Goal: Transaction & Acquisition: Purchase product/service

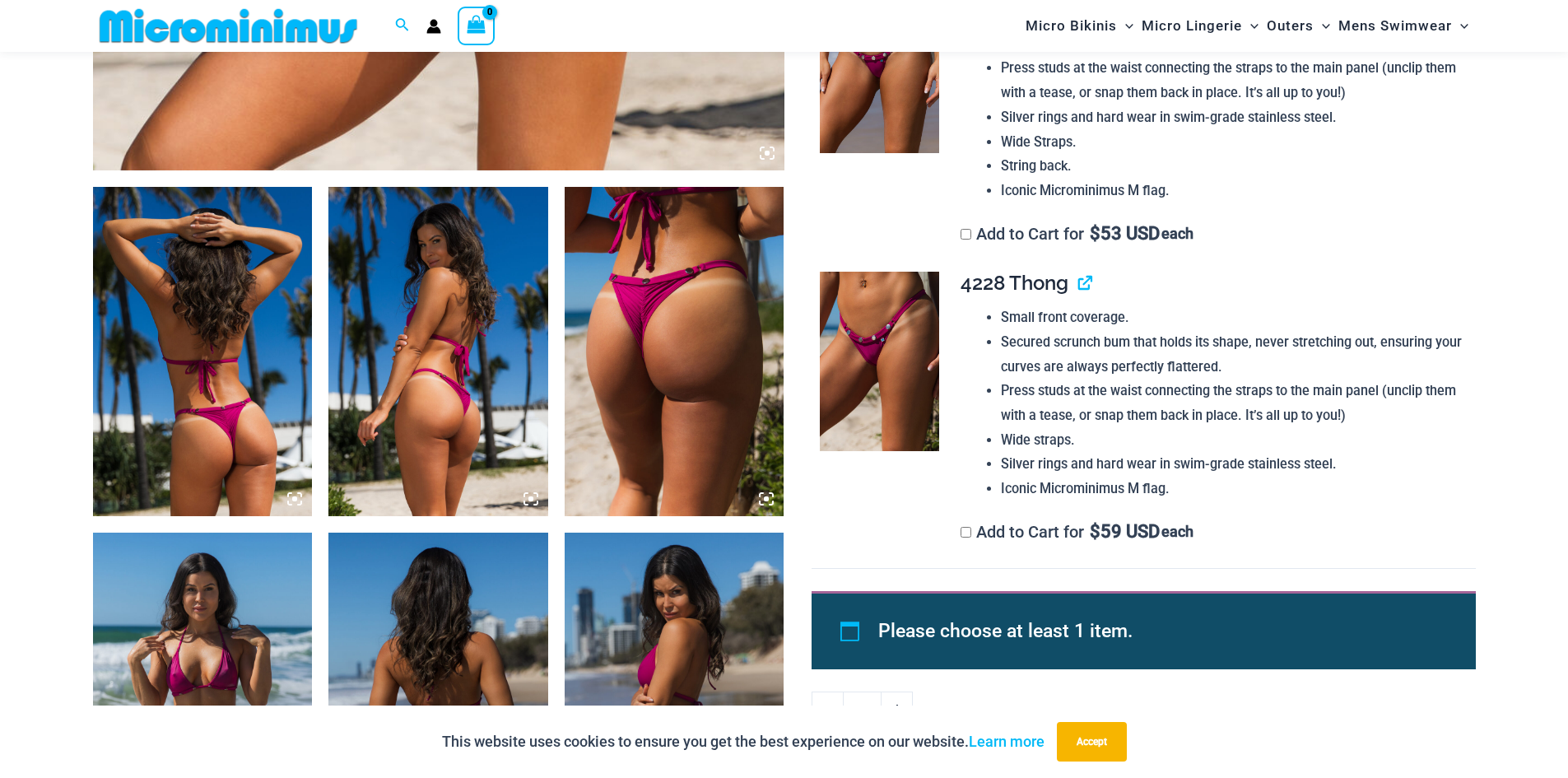
scroll to position [1024, 0]
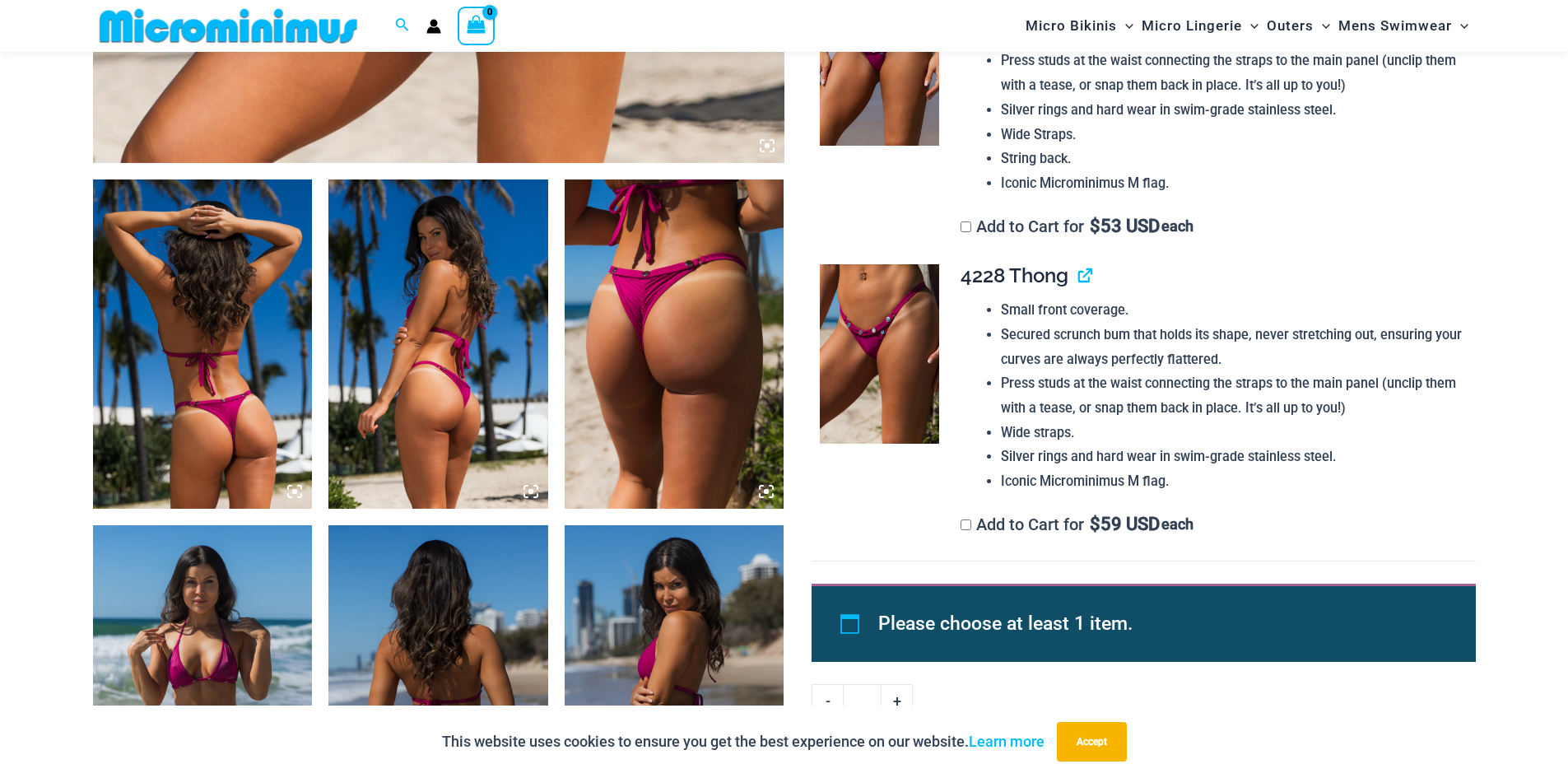
click at [216, 380] on img at bounding box center [203, 343] width 220 height 329
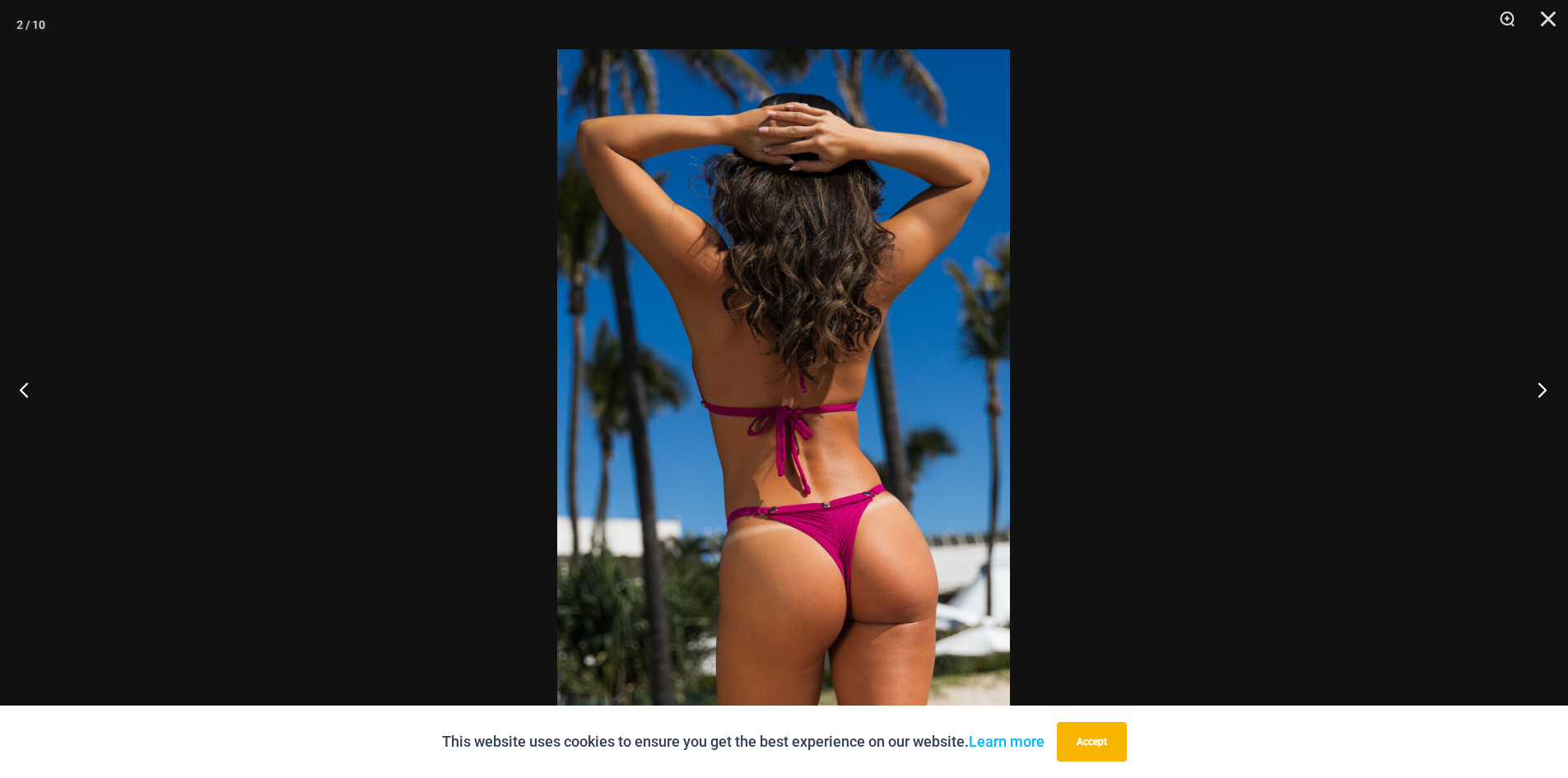
click at [1540, 382] on button "Next" at bounding box center [1537, 389] width 62 height 82
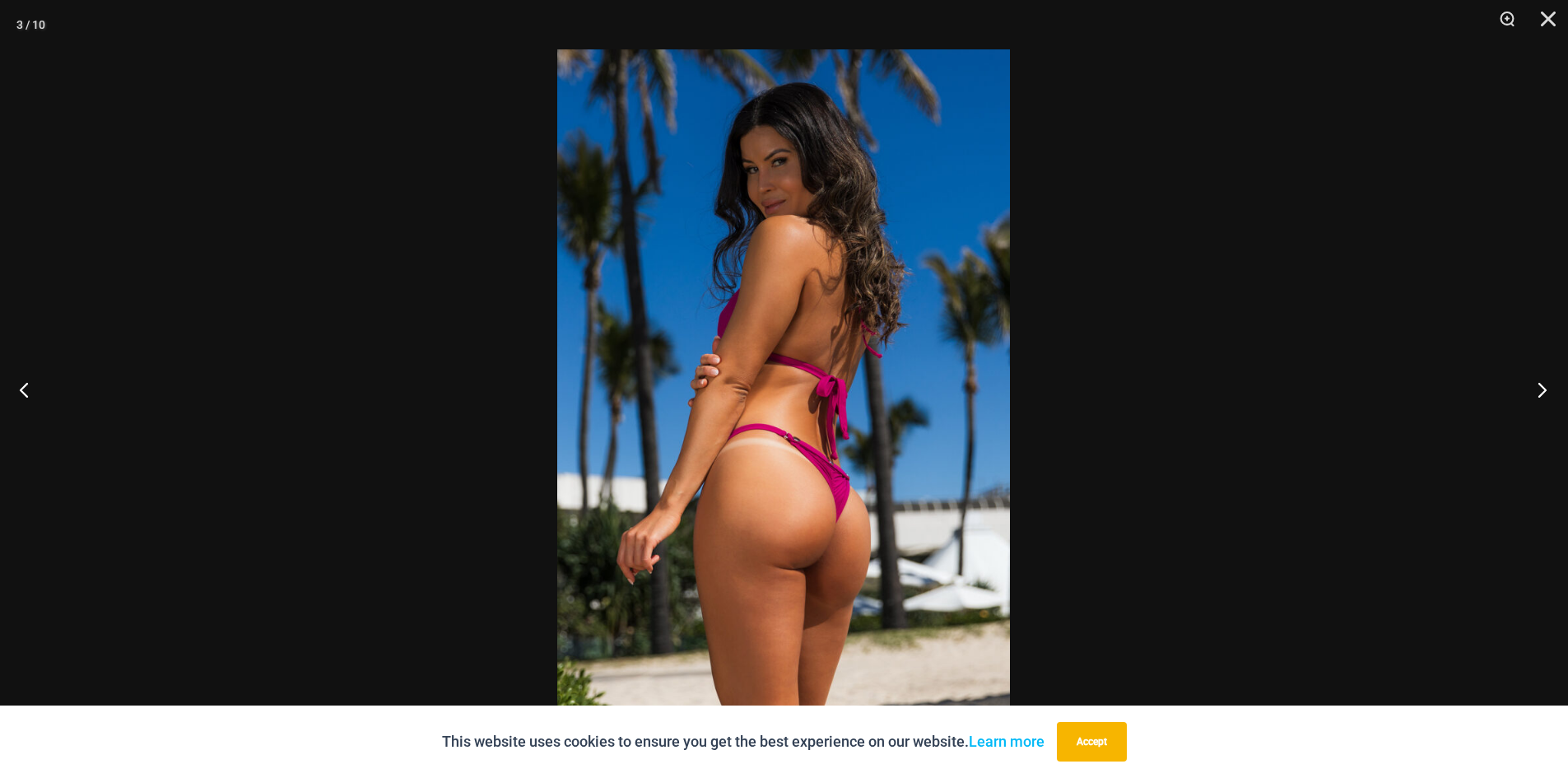
click at [1540, 382] on button "Next" at bounding box center [1537, 389] width 62 height 82
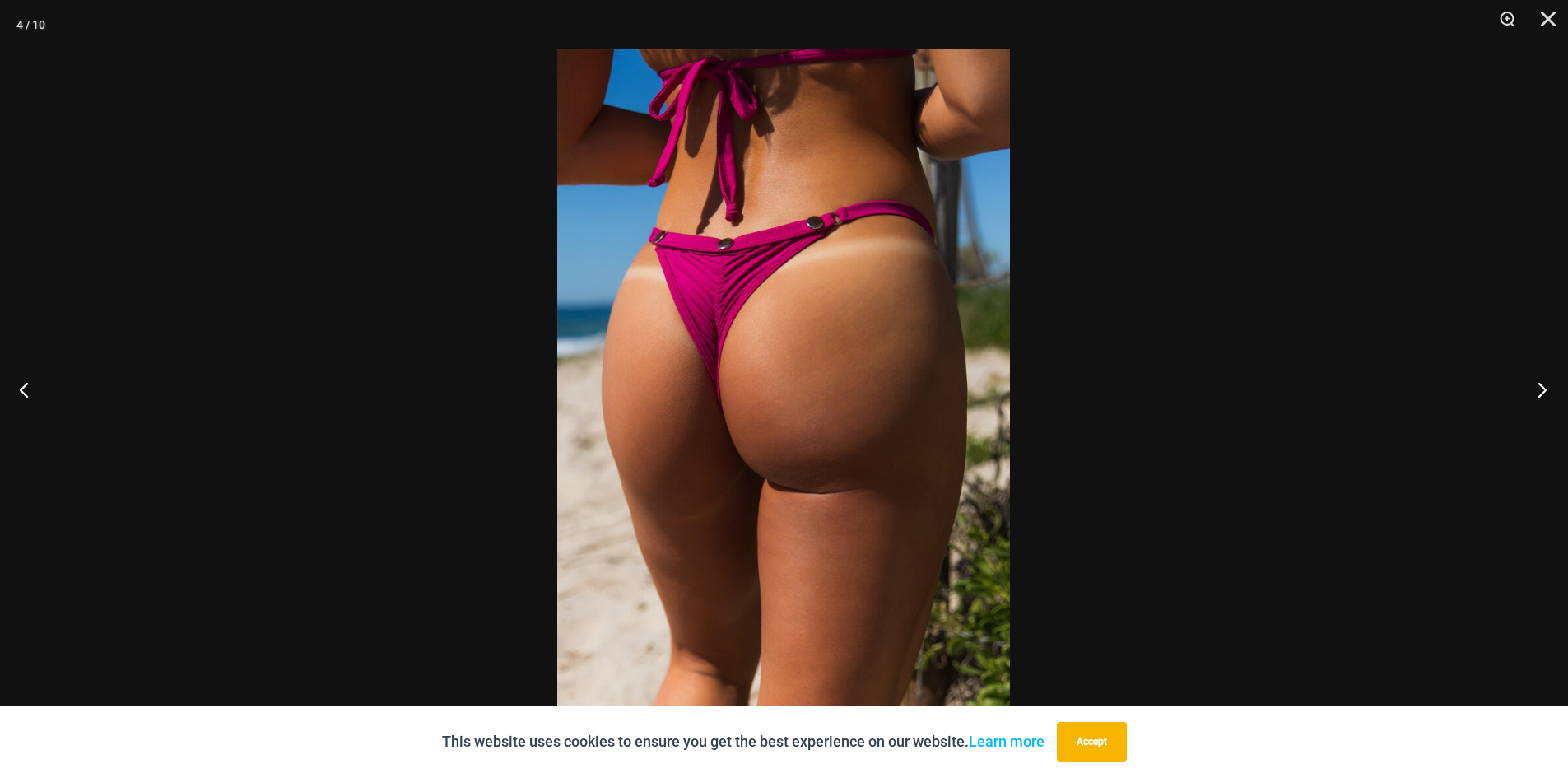
click at [1540, 382] on button "Next" at bounding box center [1537, 389] width 62 height 82
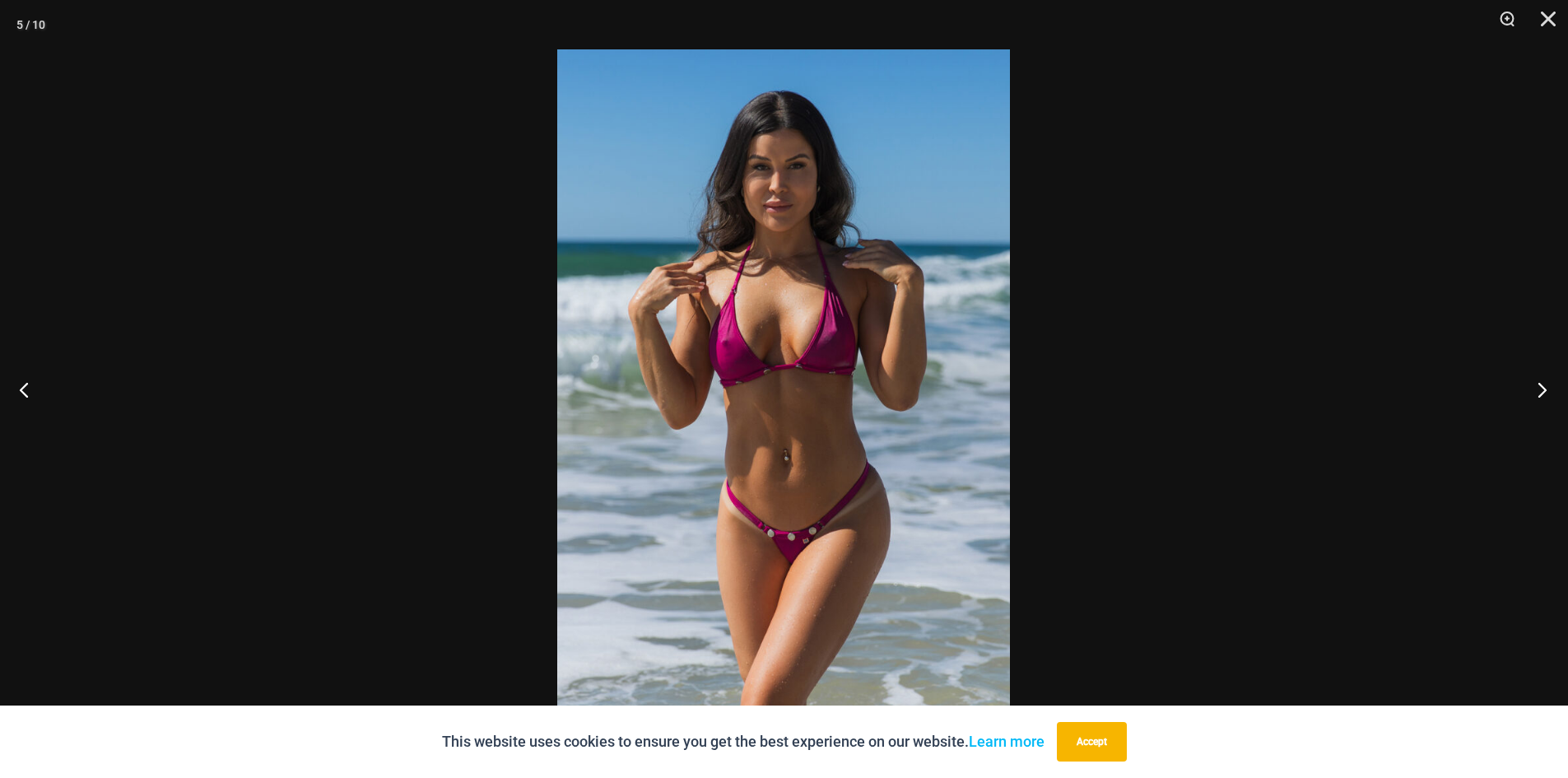
click at [1540, 382] on button "Next" at bounding box center [1537, 389] width 62 height 82
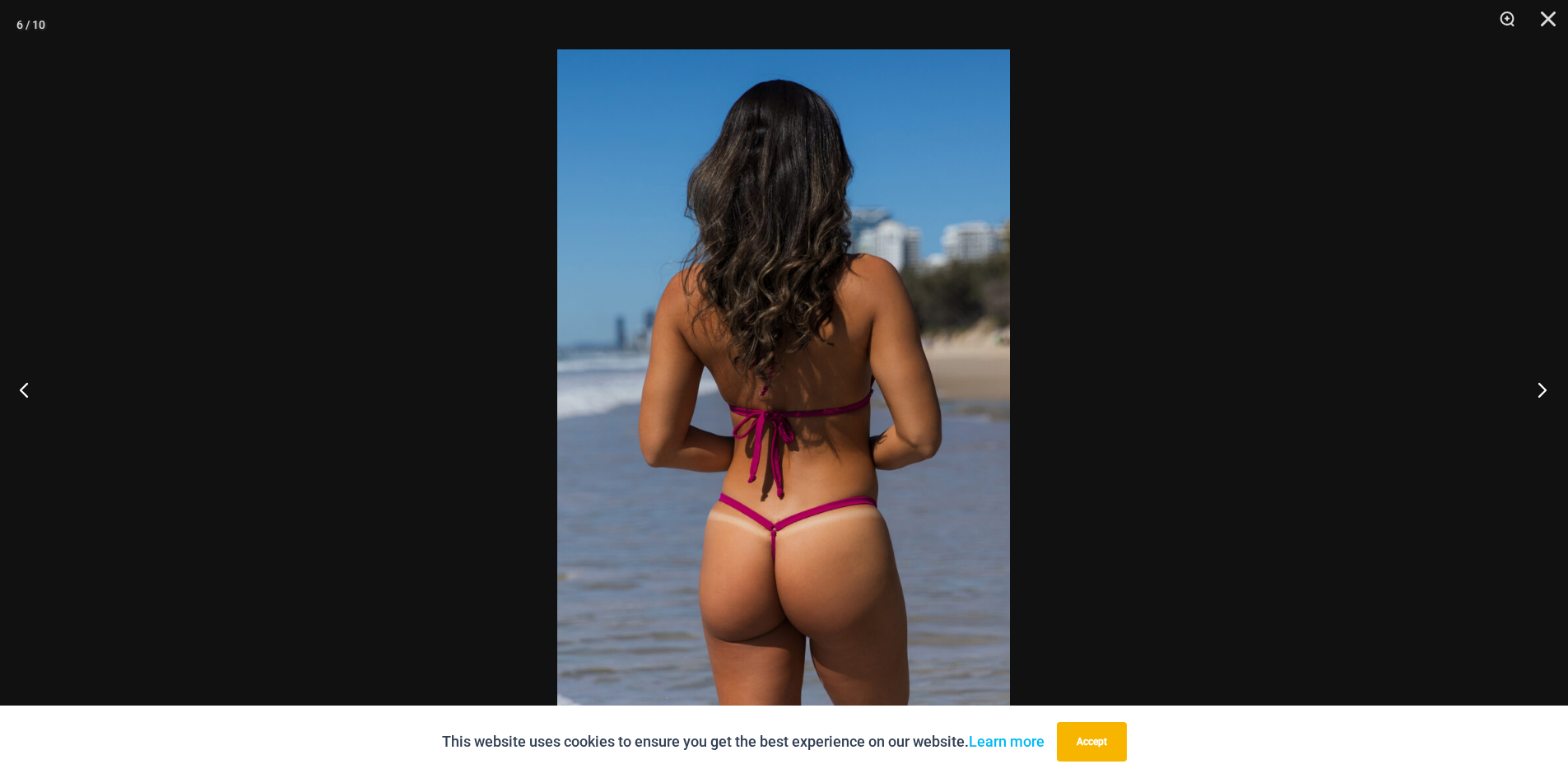
click at [1540, 382] on button "Next" at bounding box center [1537, 389] width 62 height 82
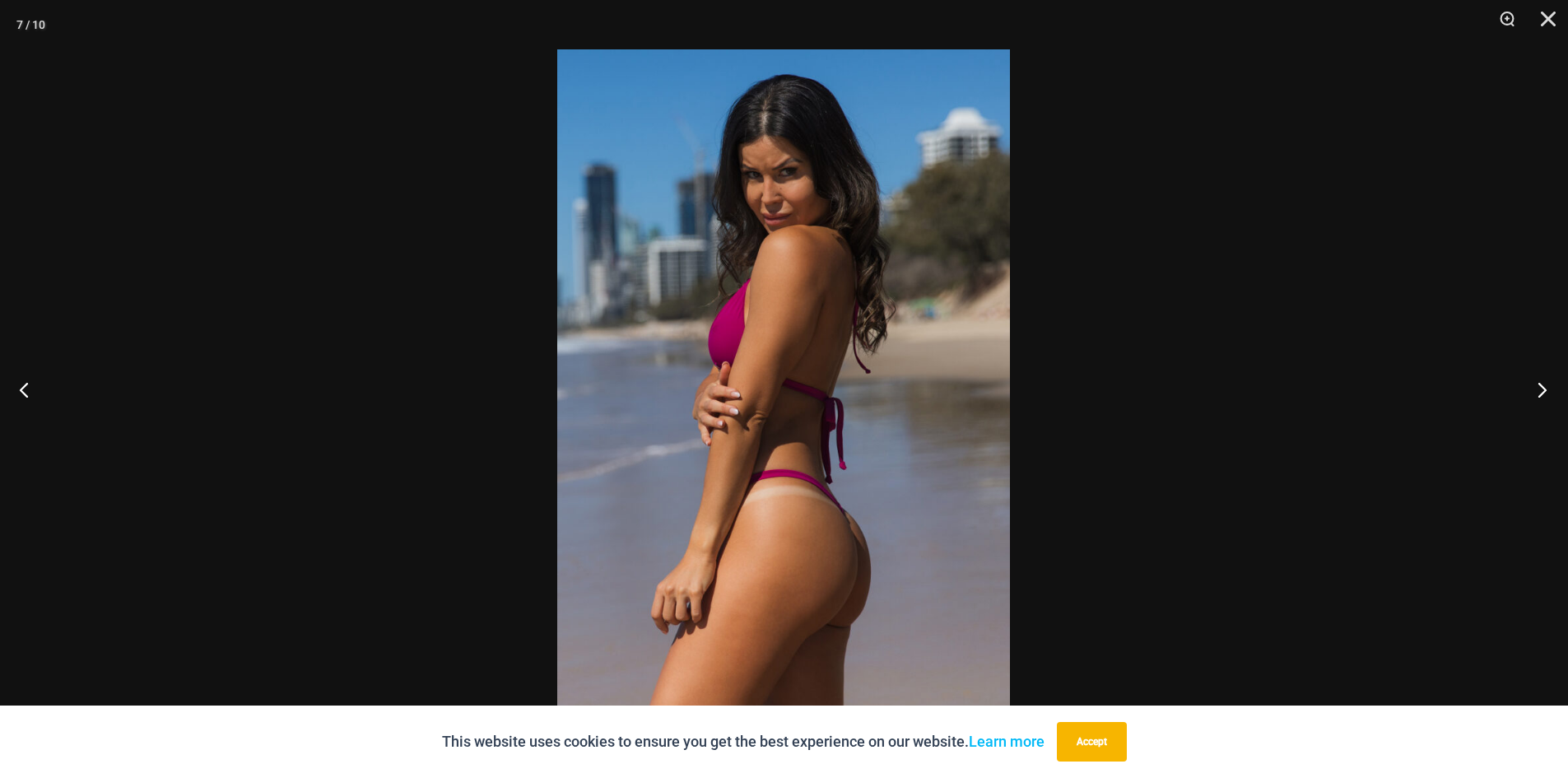
click at [1540, 382] on button "Next" at bounding box center [1537, 389] width 62 height 82
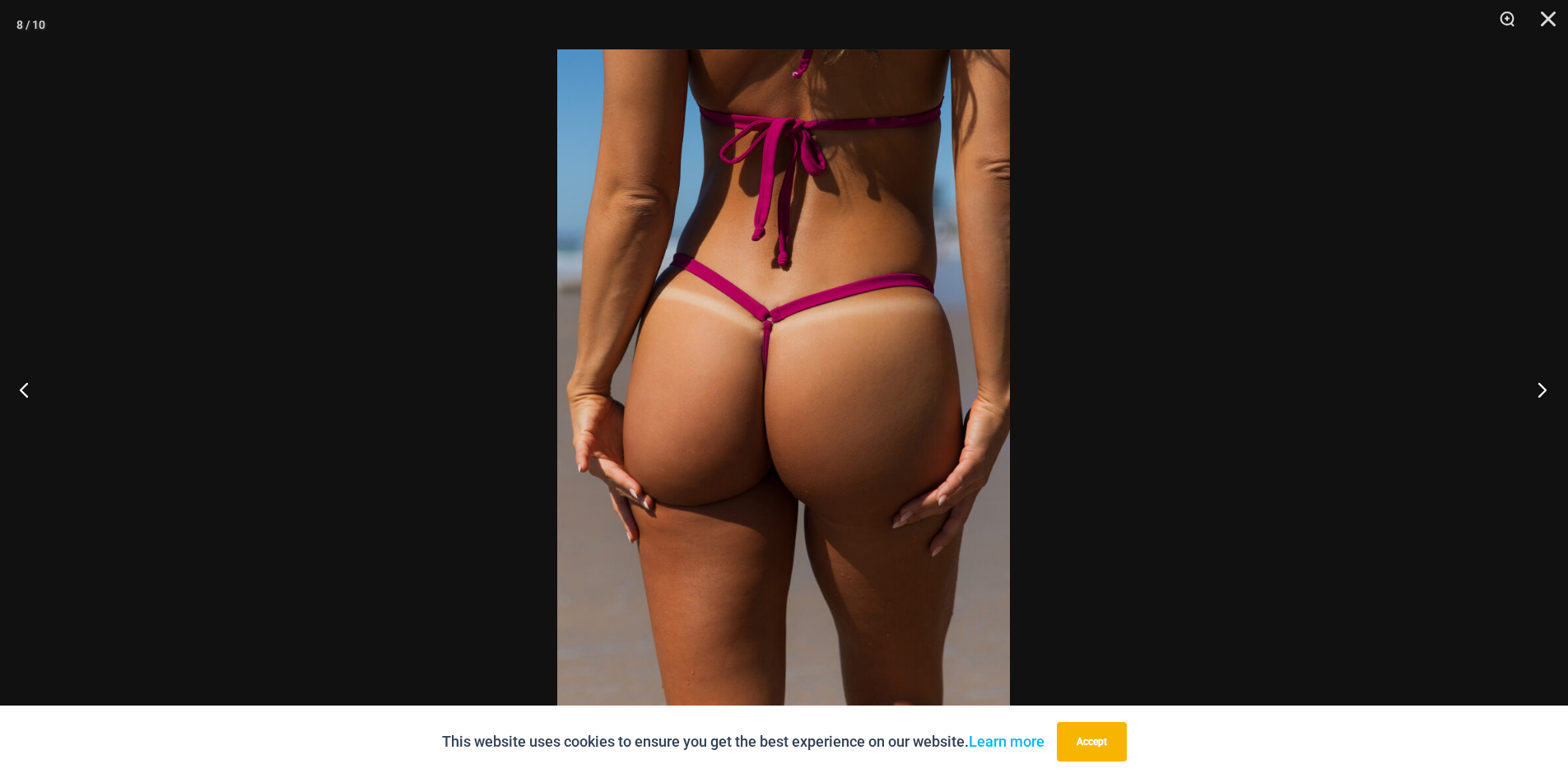
click at [1540, 382] on button "Next" at bounding box center [1537, 389] width 62 height 82
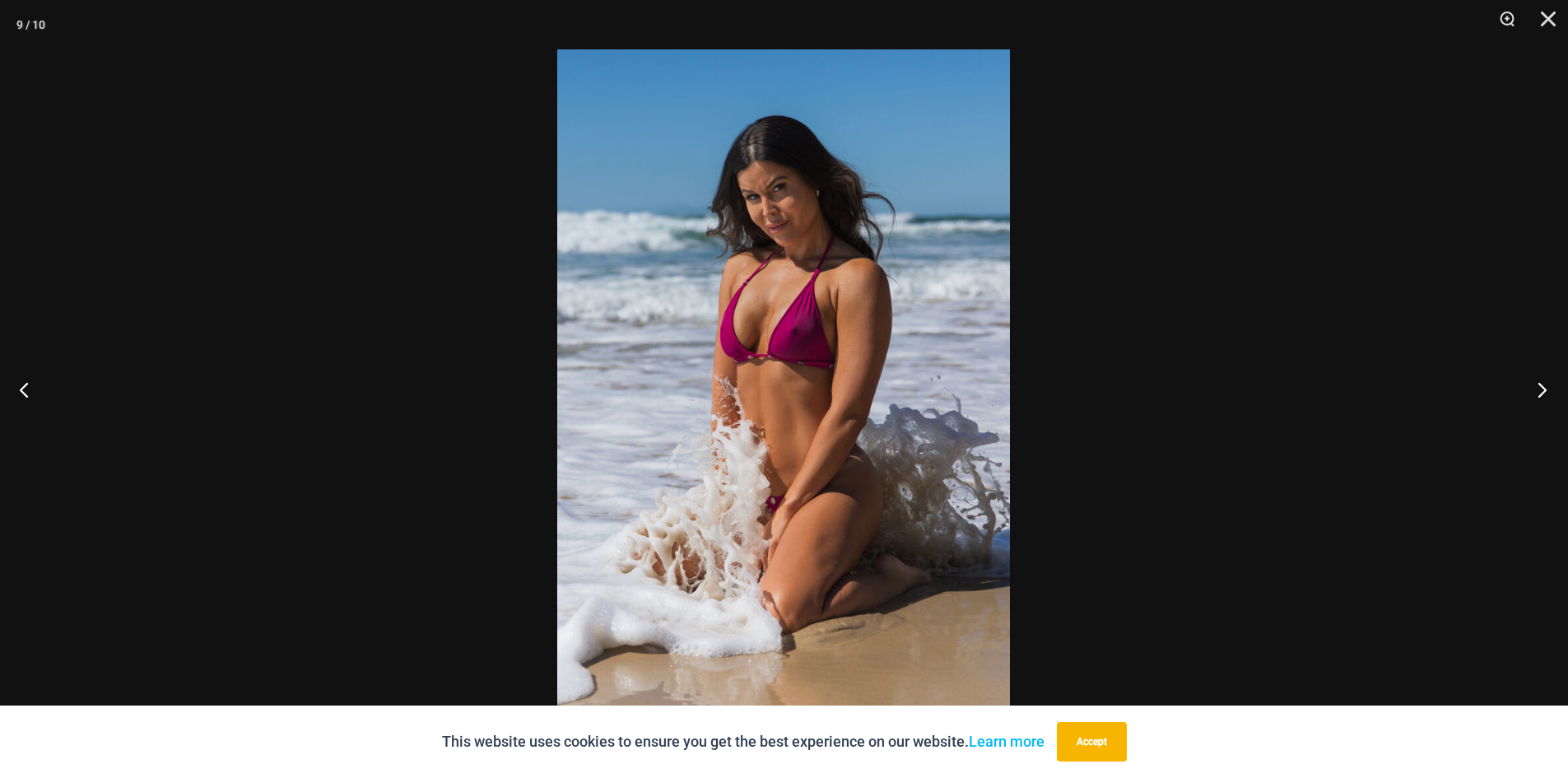
click at [1540, 382] on button "Next" at bounding box center [1537, 389] width 62 height 82
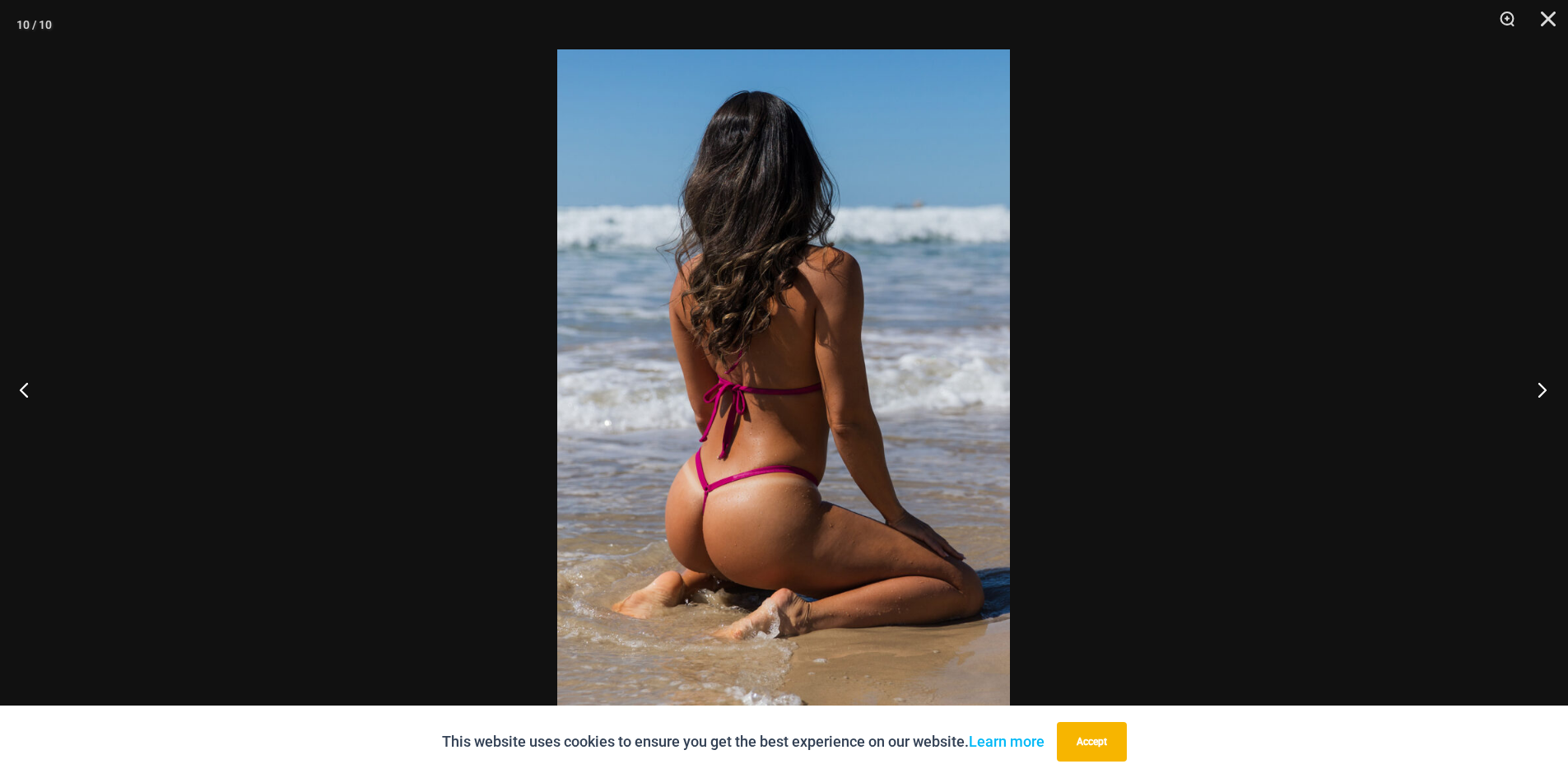
click at [1540, 382] on button "Next" at bounding box center [1537, 389] width 62 height 82
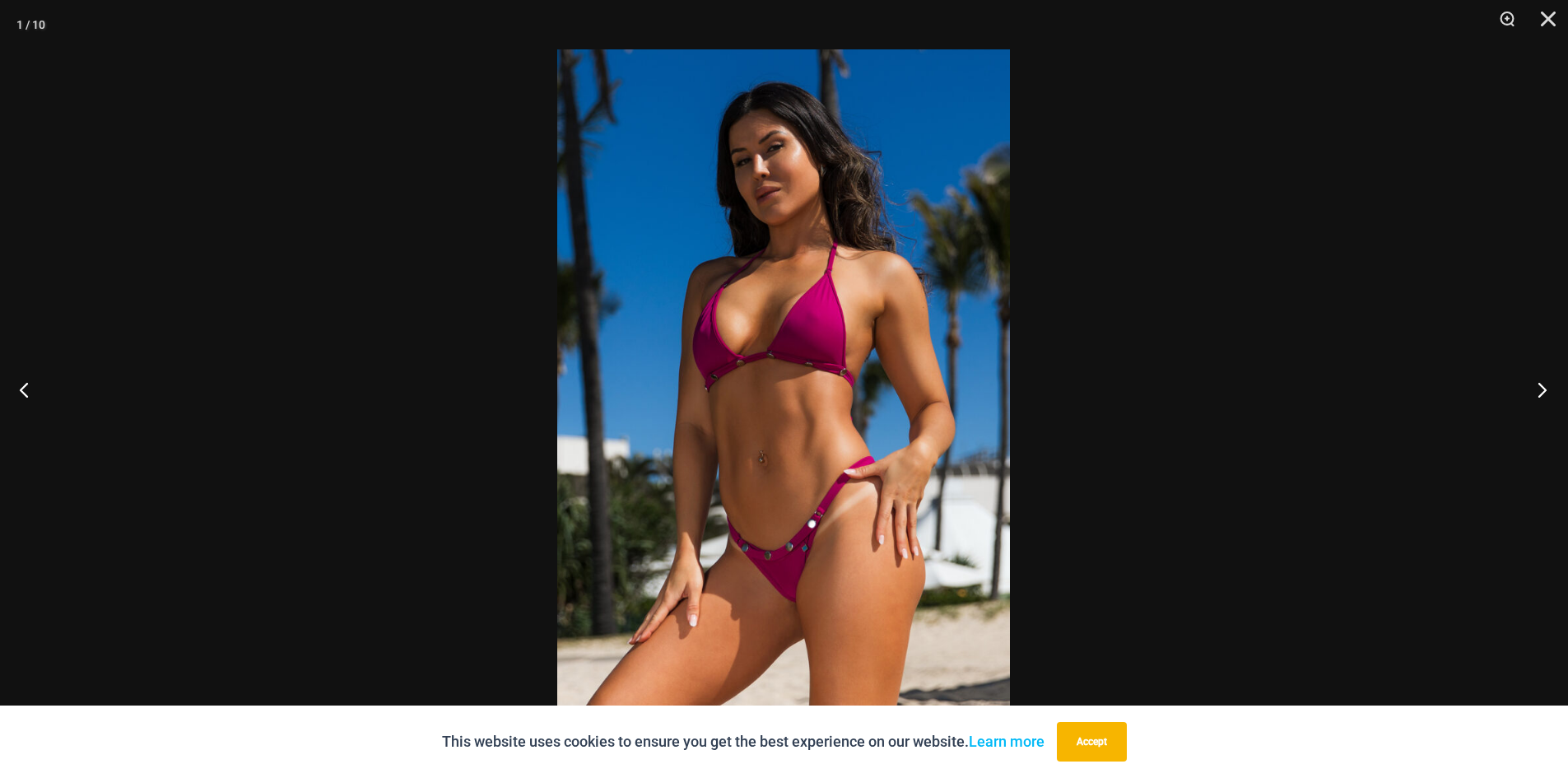
click at [1540, 382] on button "Next" at bounding box center [1537, 389] width 62 height 82
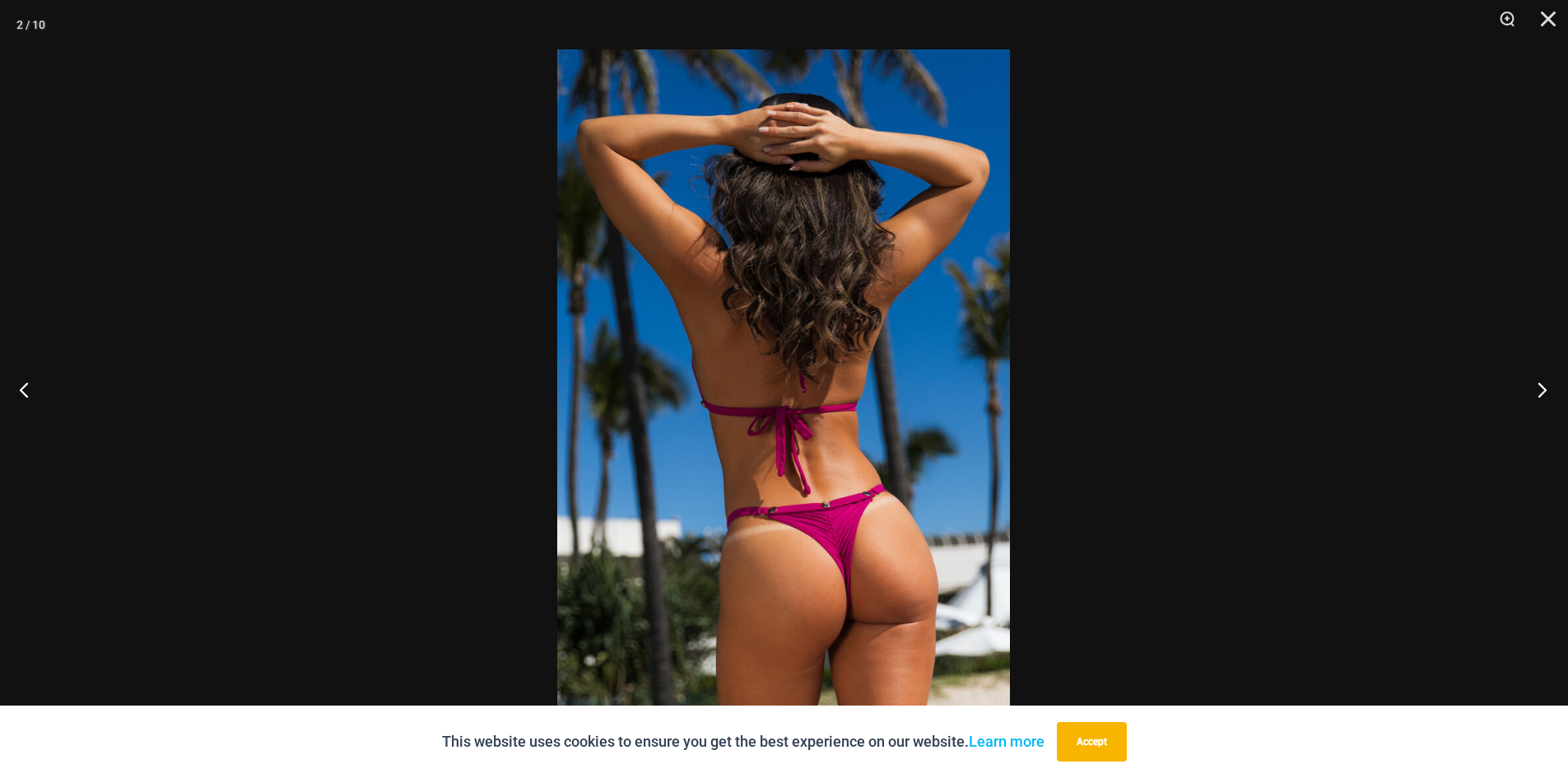
click at [1540, 382] on button "Next" at bounding box center [1537, 389] width 62 height 82
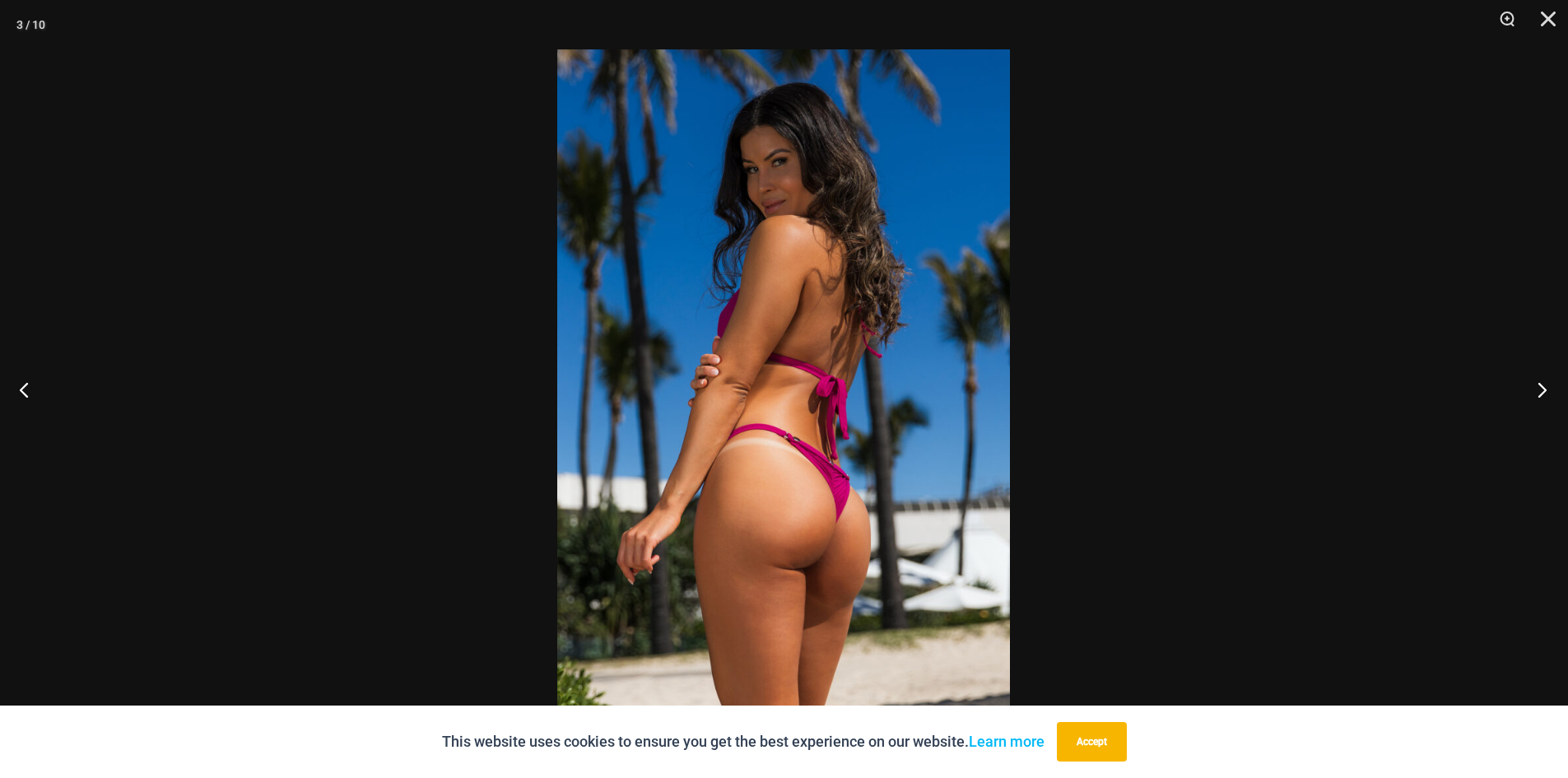
click at [1540, 382] on button "Next" at bounding box center [1537, 389] width 62 height 82
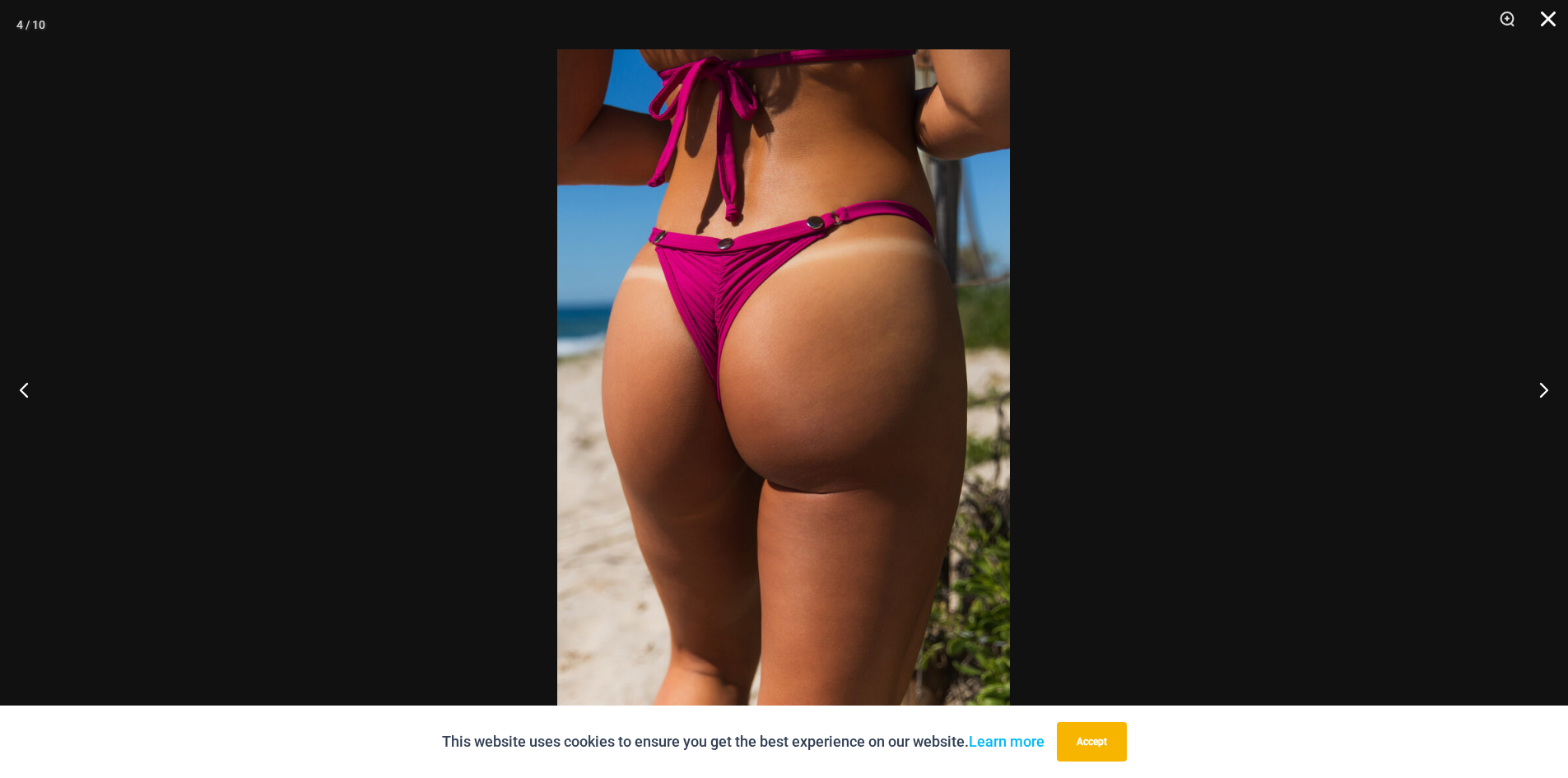
click at [1544, 10] on button "Close" at bounding box center [1542, 25] width 41 height 49
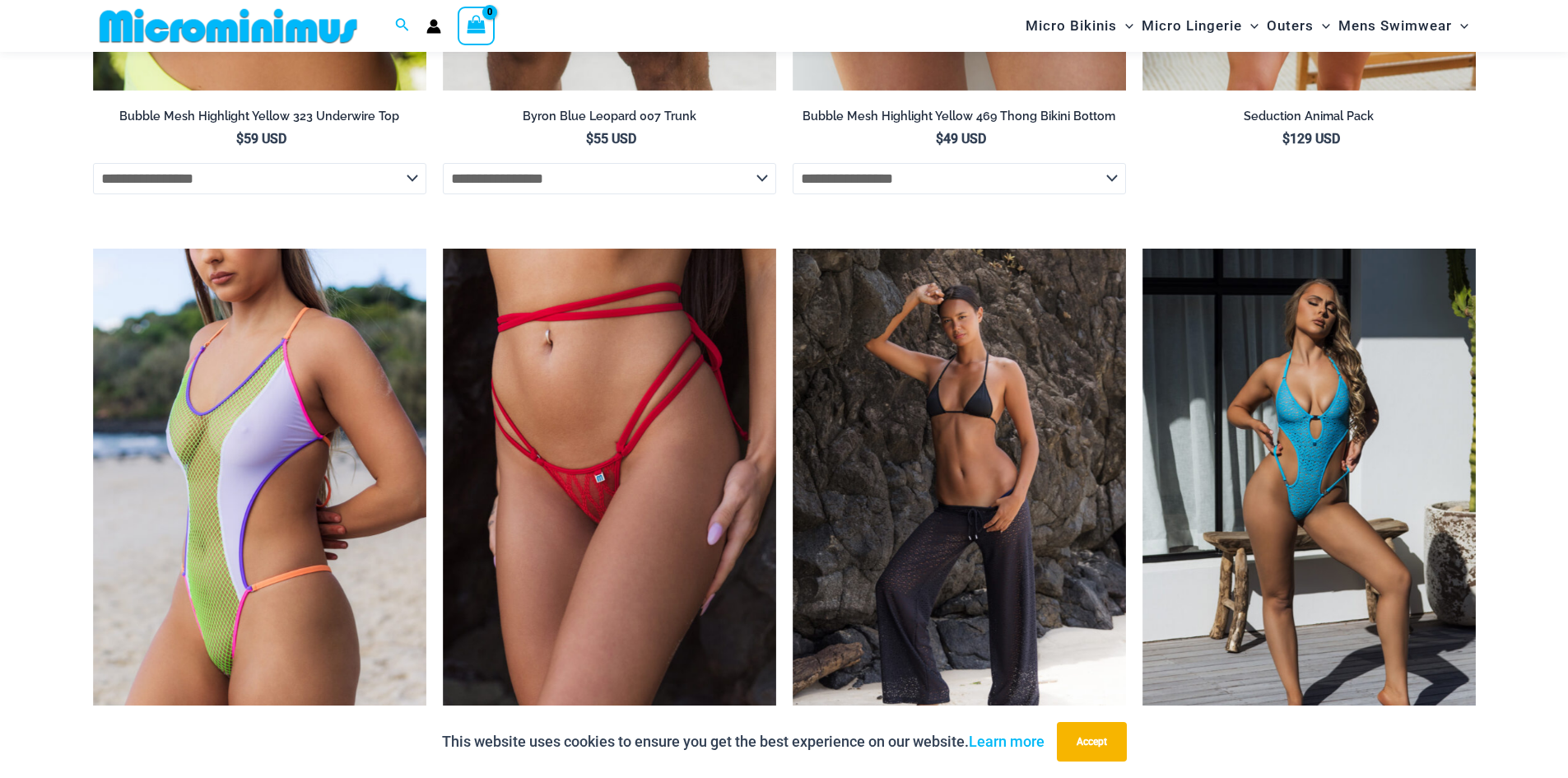
scroll to position [3586, 0]
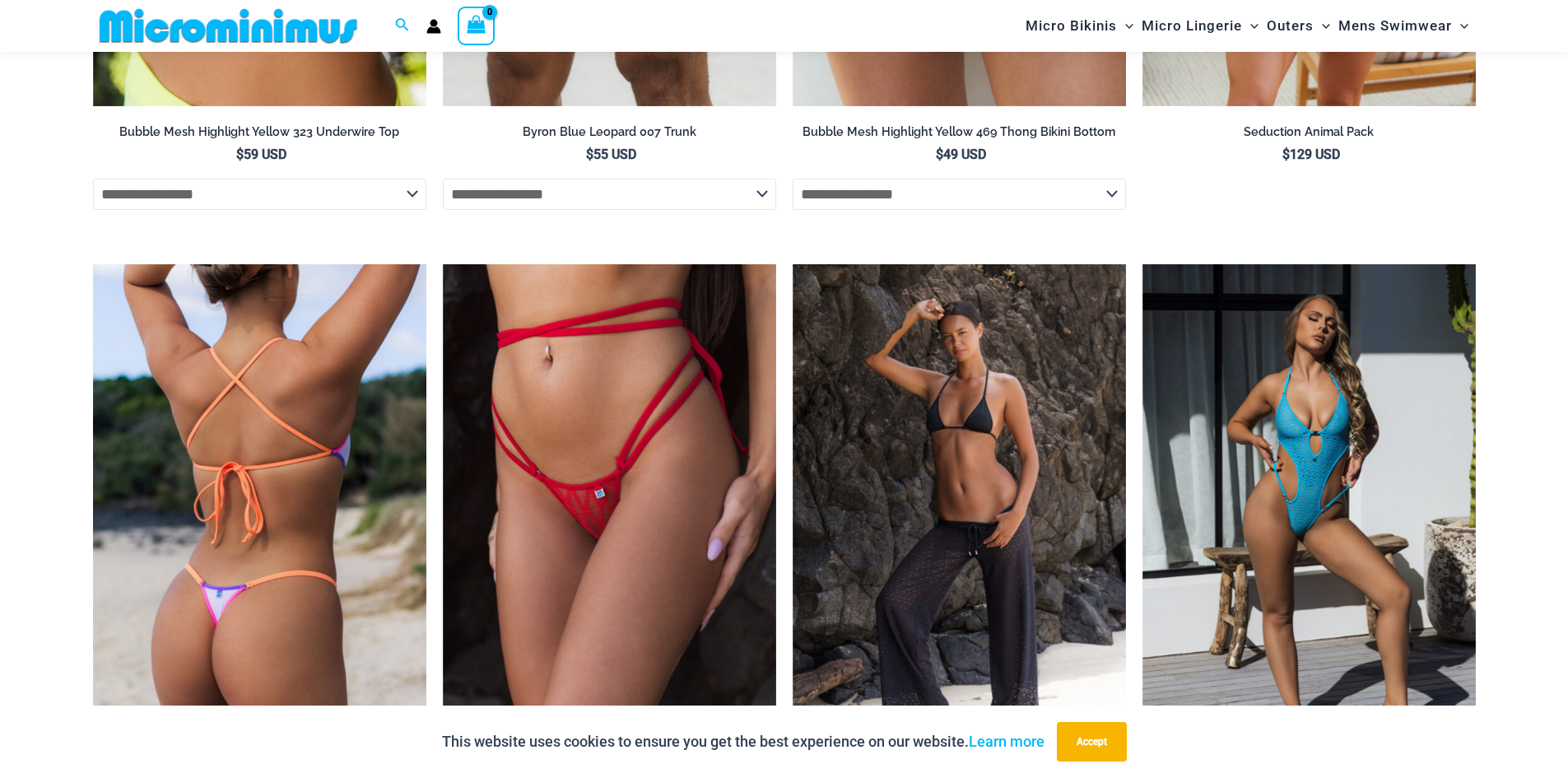
click at [354, 529] on img at bounding box center [259, 514] width 333 height 500
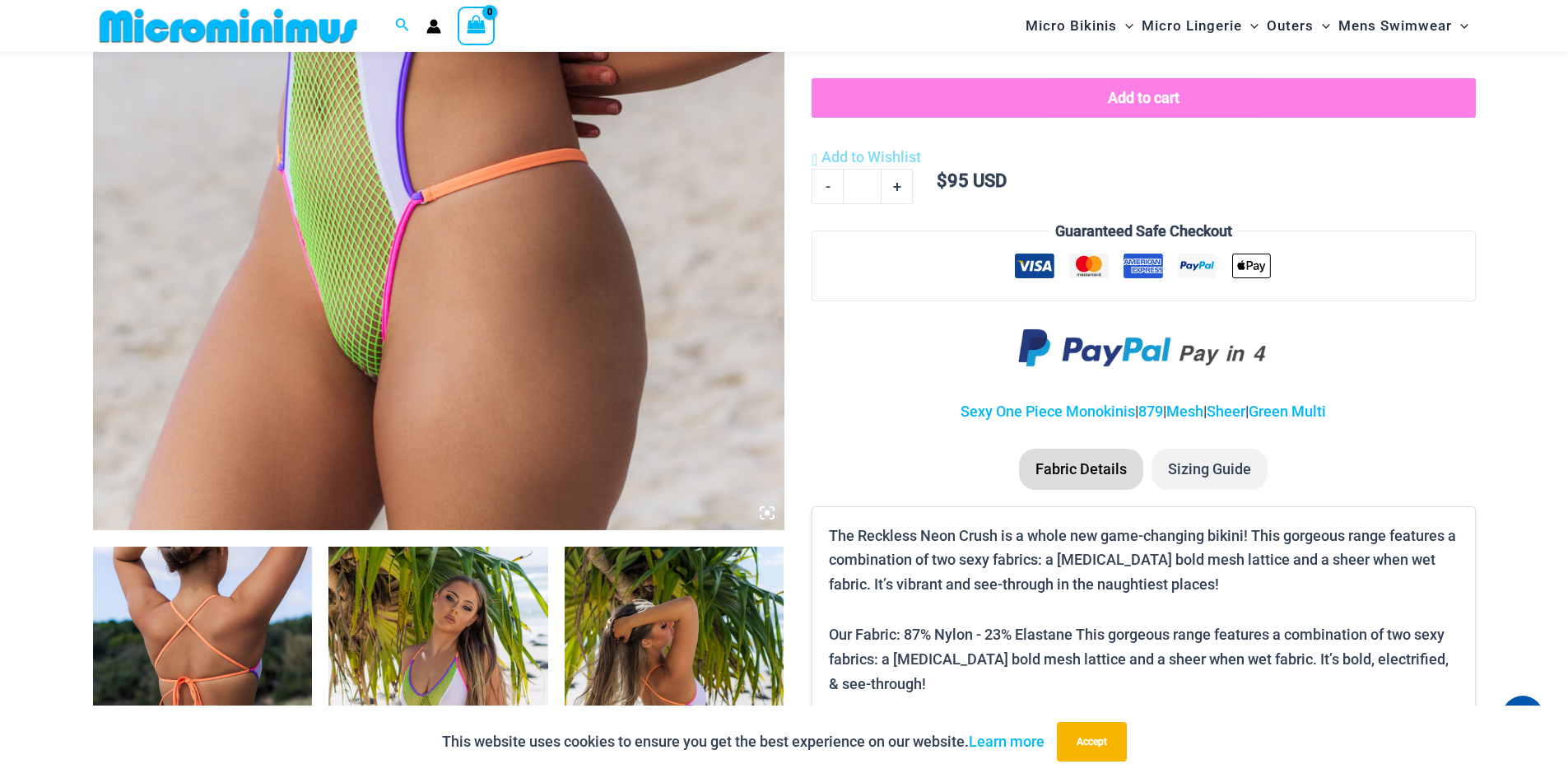
scroll to position [662, 0]
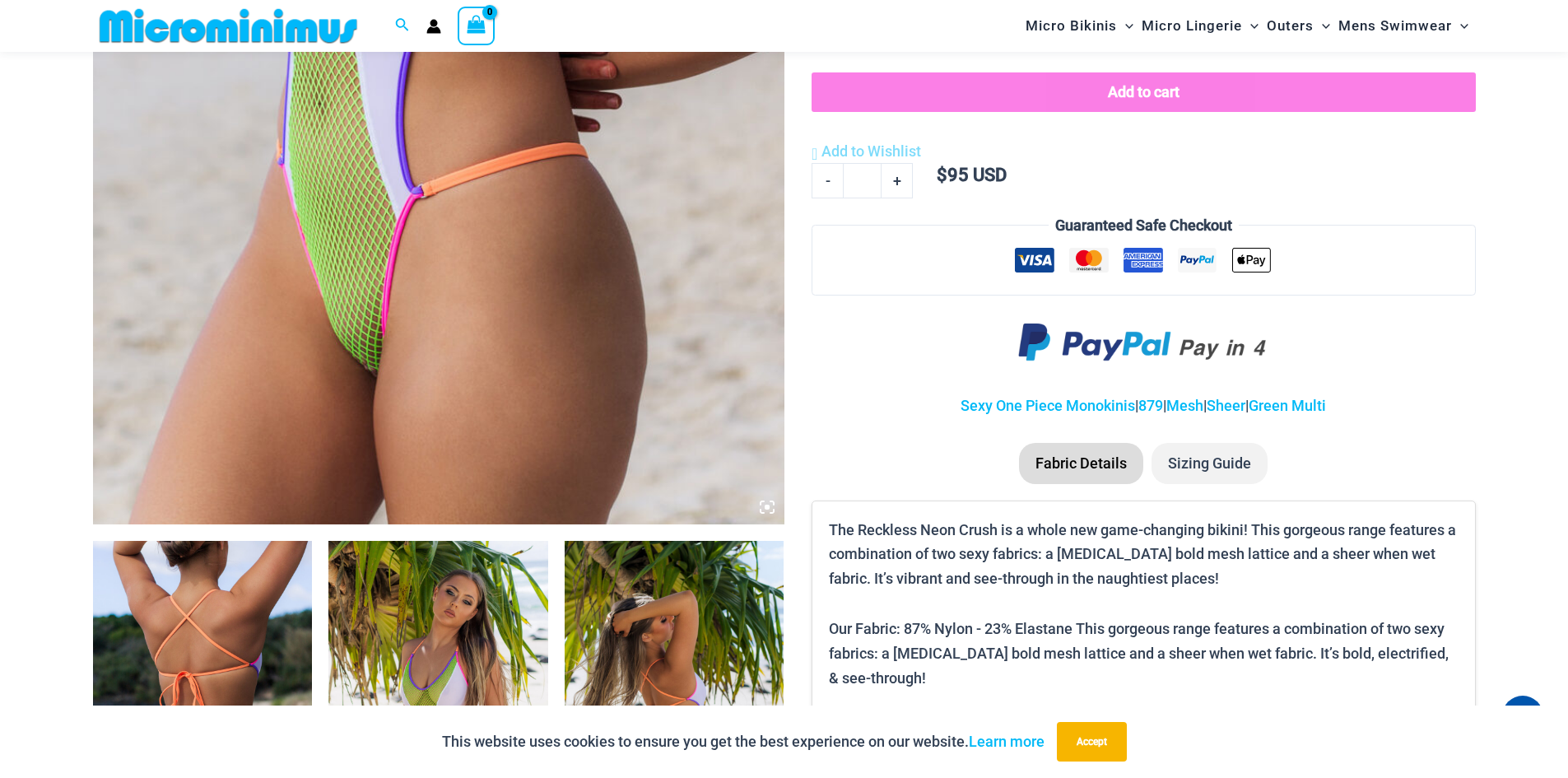
click at [766, 505] on icon at bounding box center [766, 506] width 5 height 5
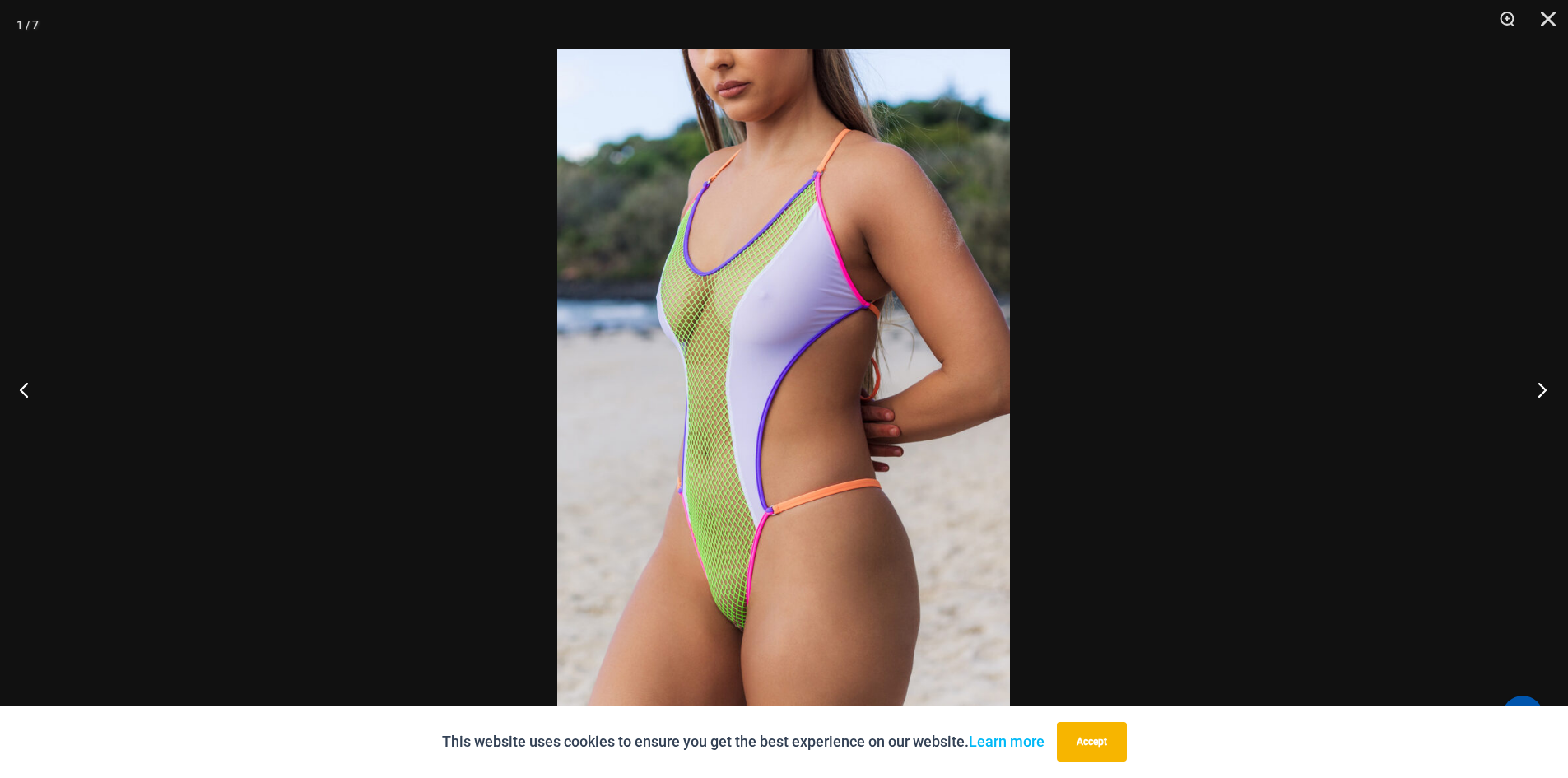
click at [1541, 390] on button "Next" at bounding box center [1537, 389] width 62 height 82
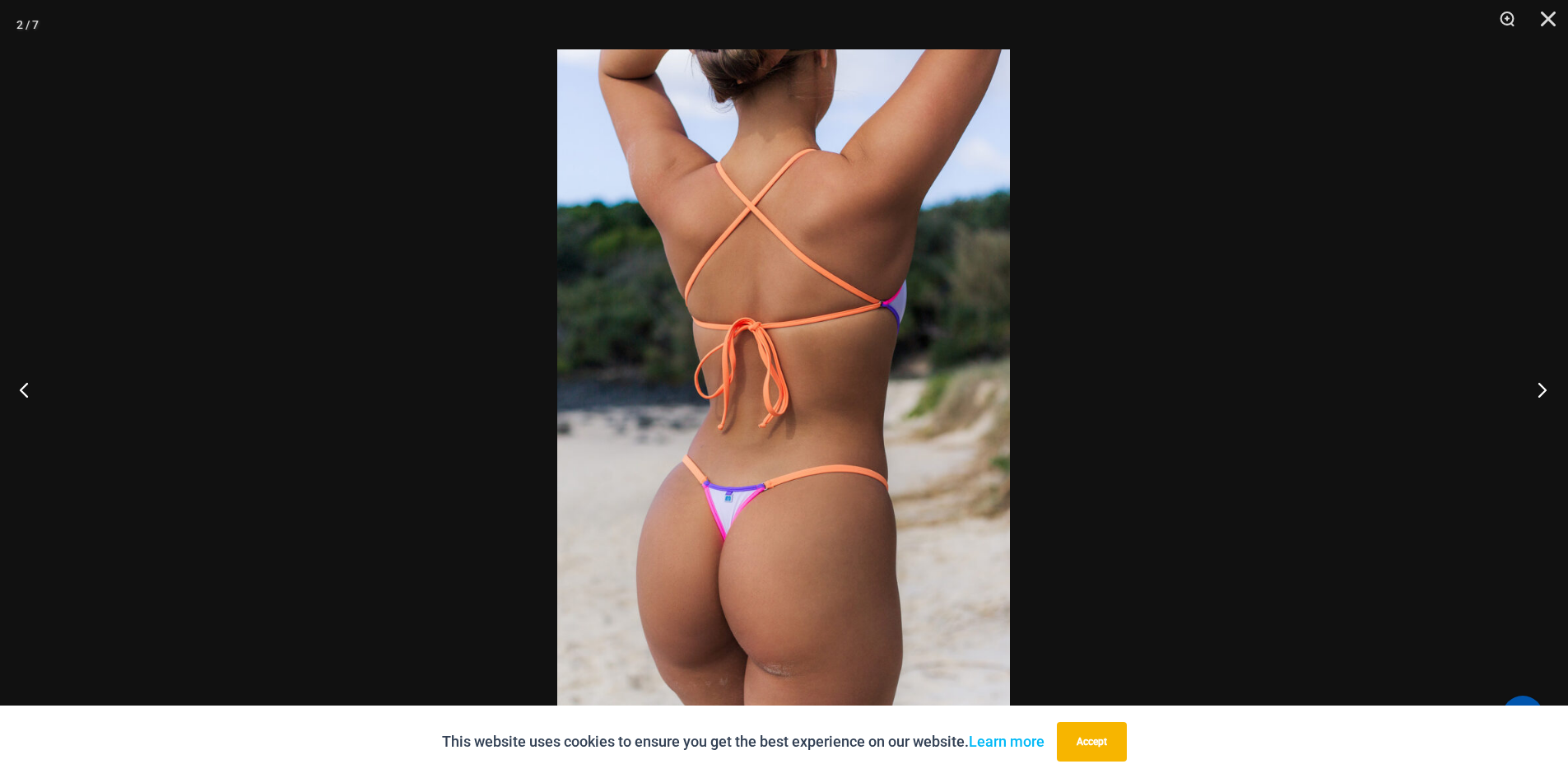
click at [1541, 390] on button "Next" at bounding box center [1537, 389] width 62 height 82
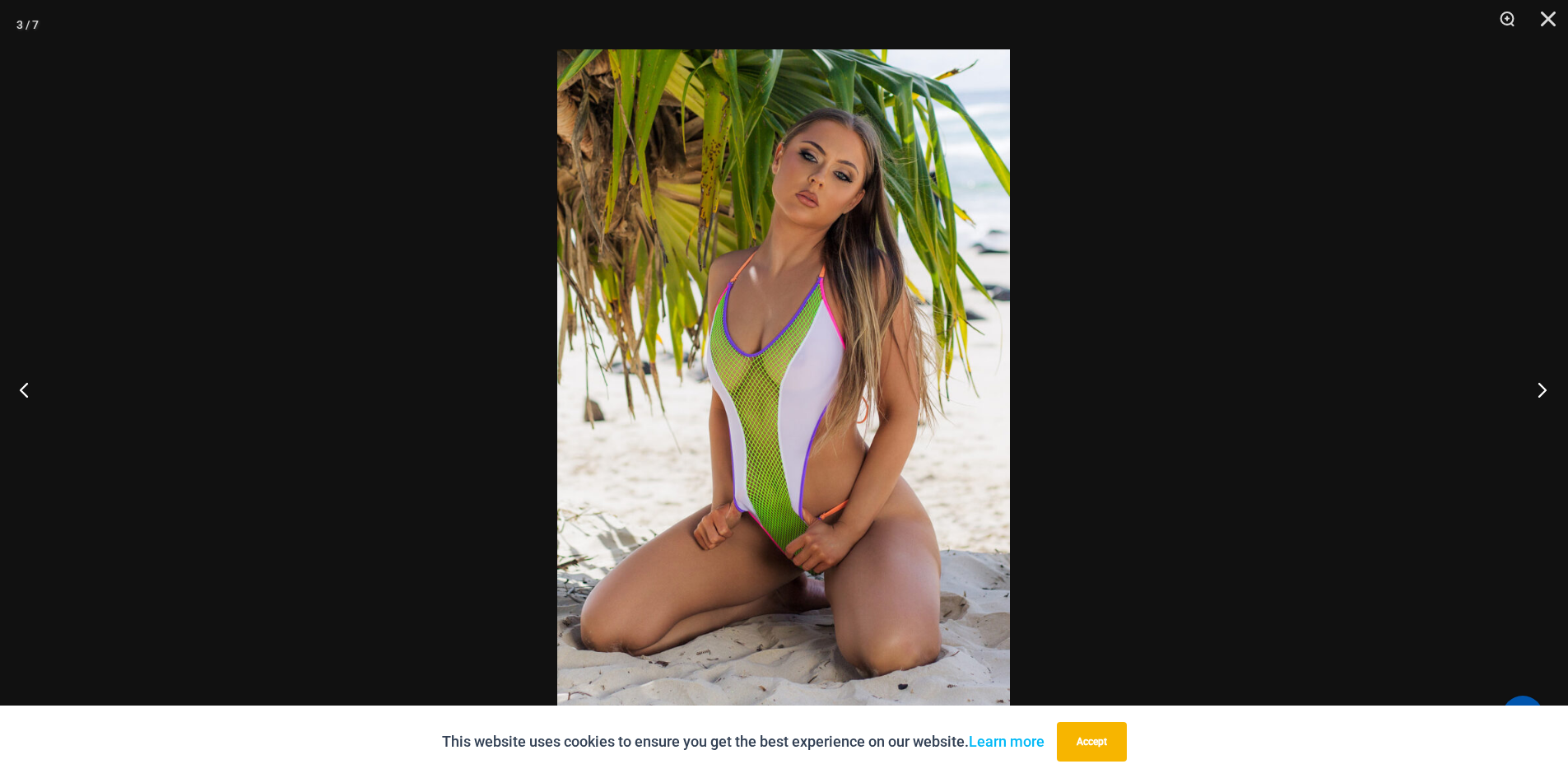
click at [1541, 390] on button "Next" at bounding box center [1537, 389] width 62 height 82
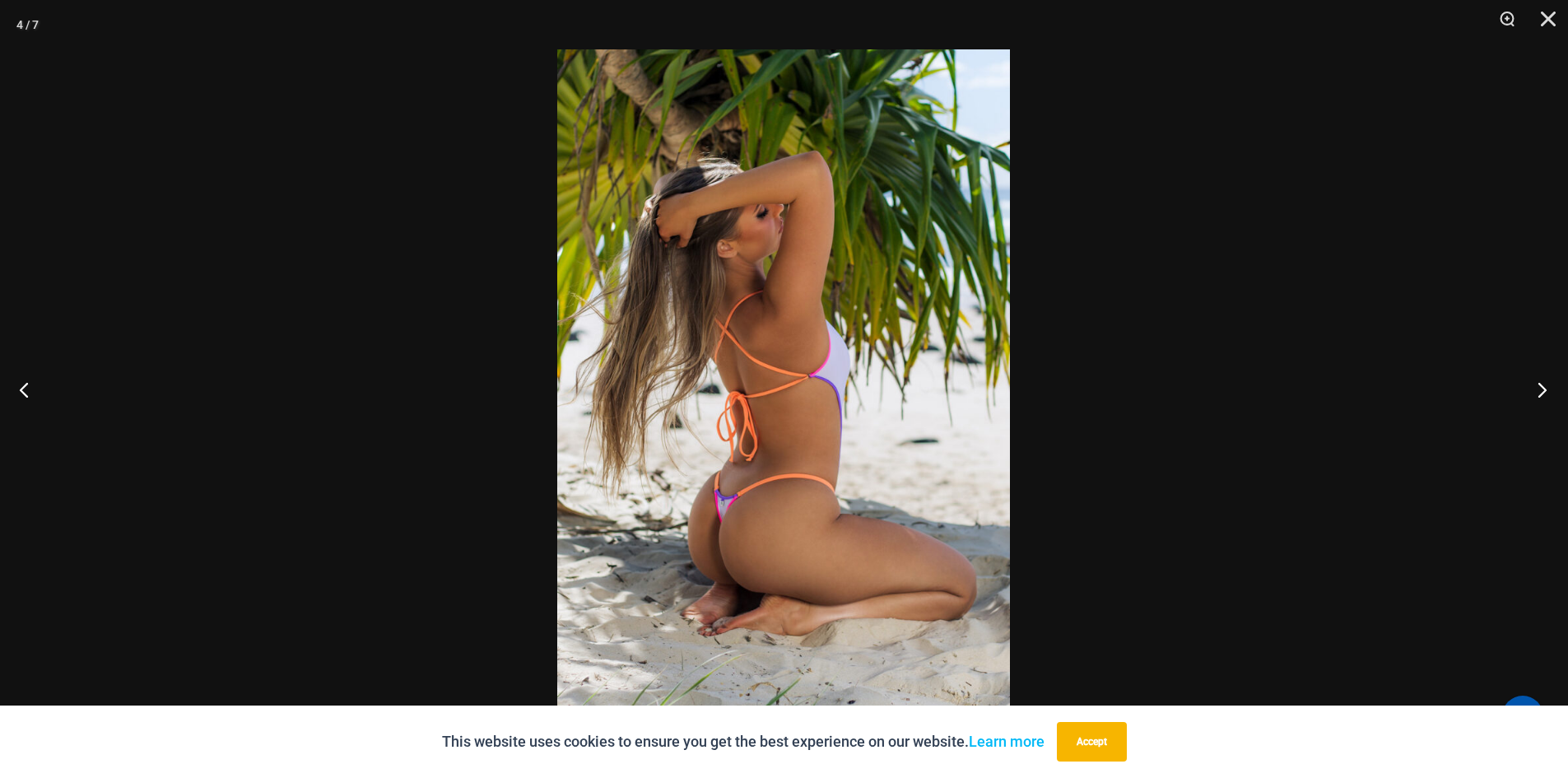
click at [1541, 390] on button "Next" at bounding box center [1537, 389] width 62 height 82
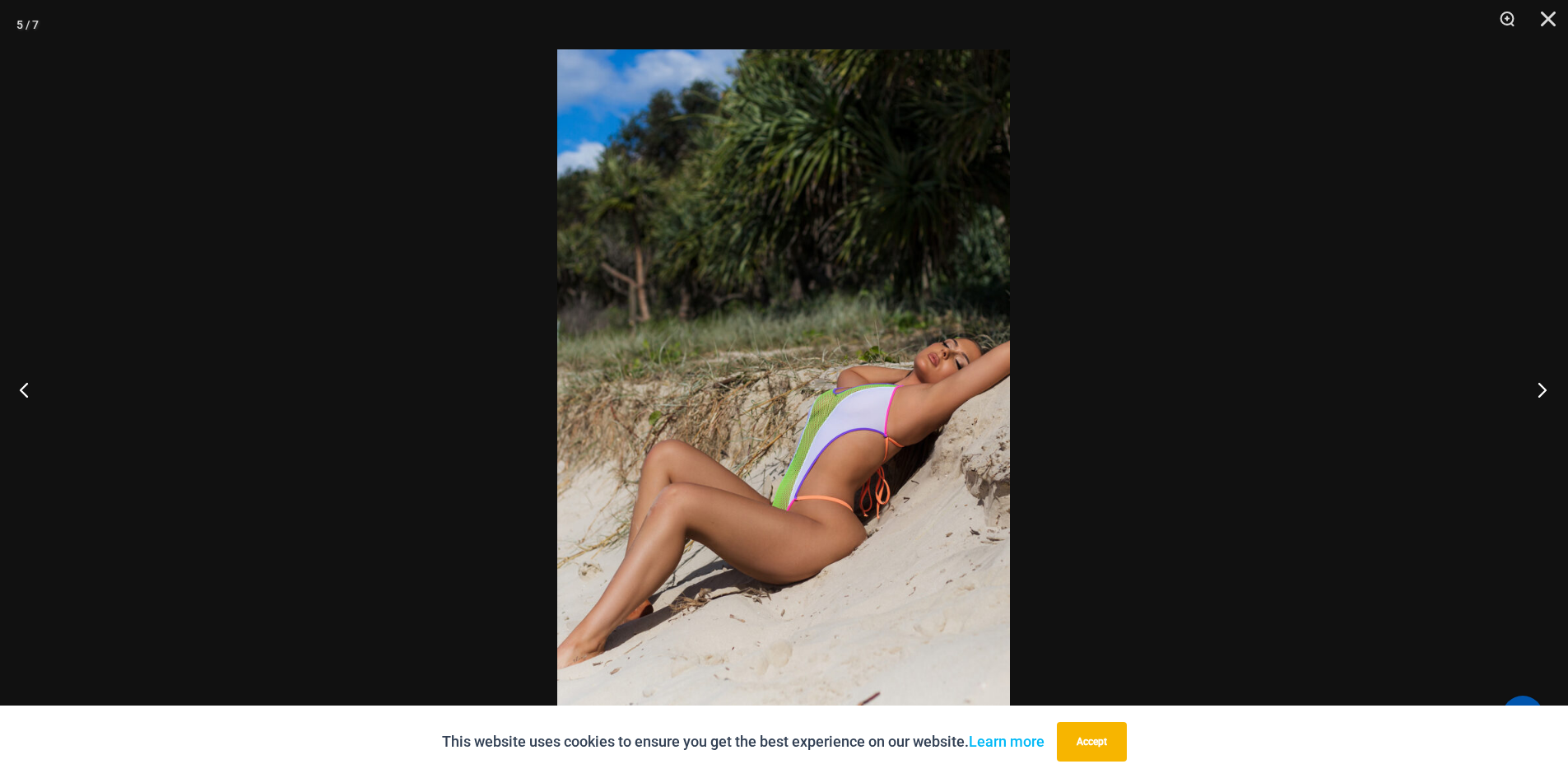
click at [1541, 390] on button "Next" at bounding box center [1537, 389] width 62 height 82
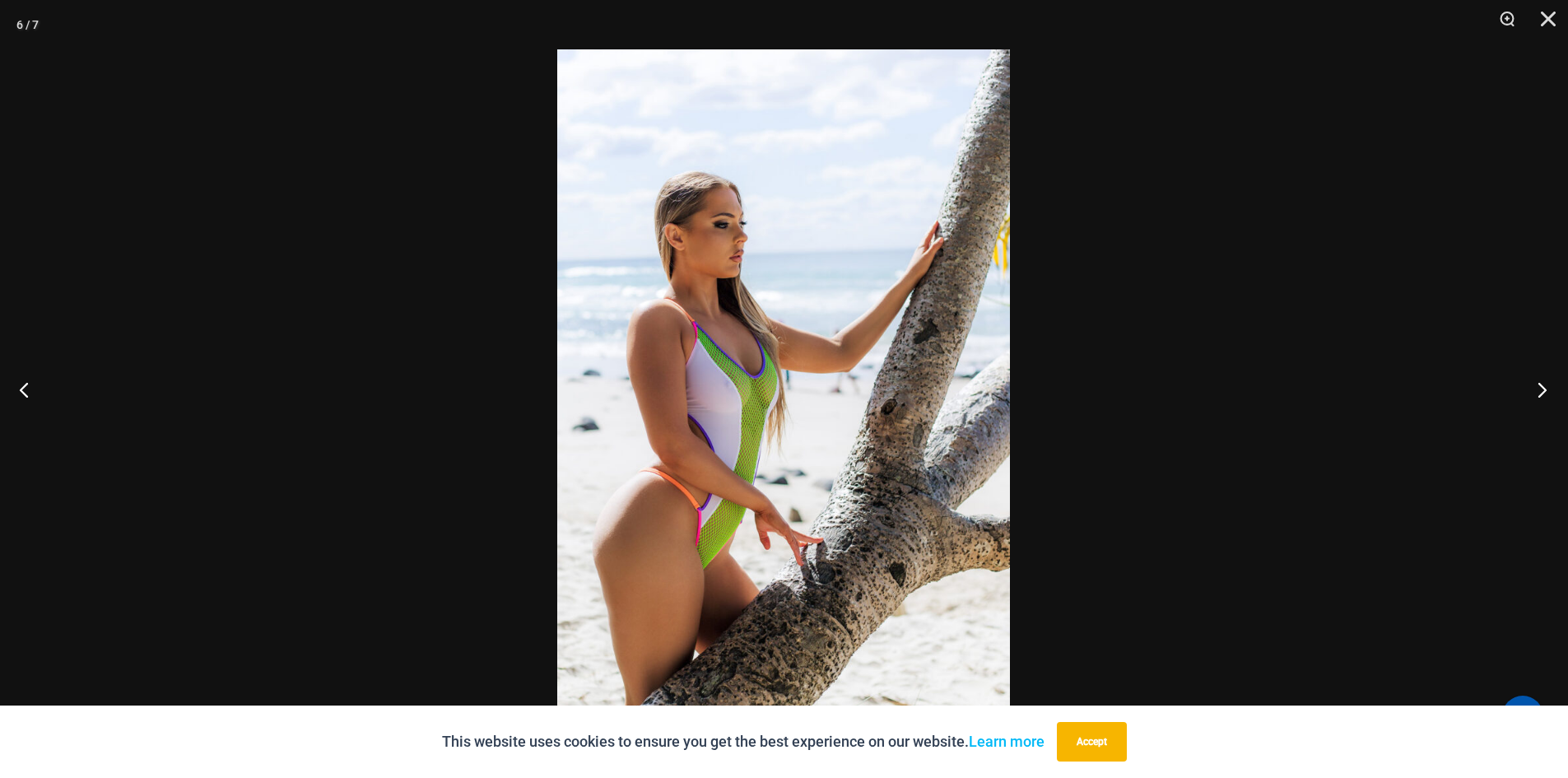
click at [1541, 390] on button "Next" at bounding box center [1537, 389] width 62 height 82
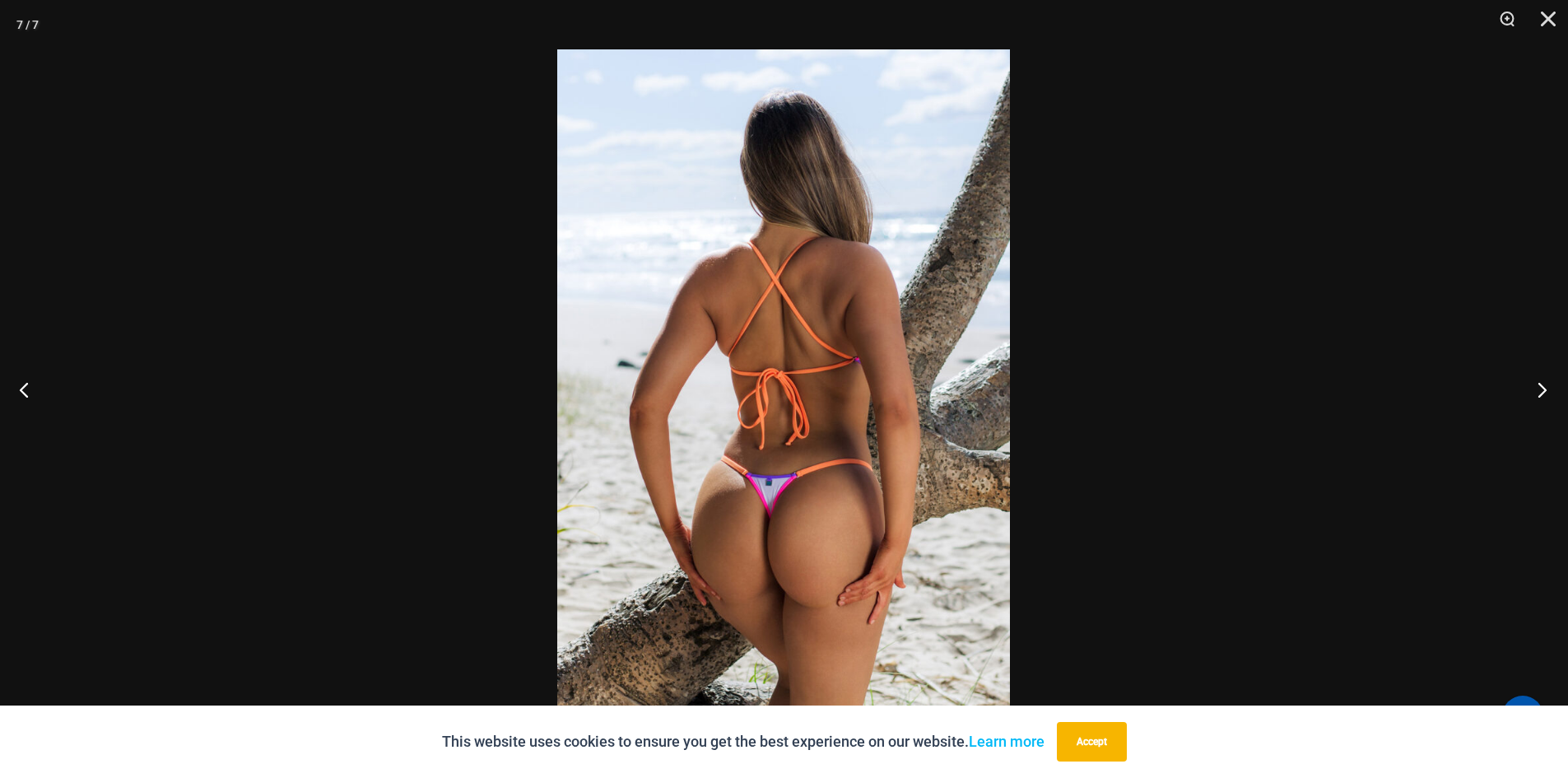
click at [1541, 390] on button "Next" at bounding box center [1537, 389] width 62 height 82
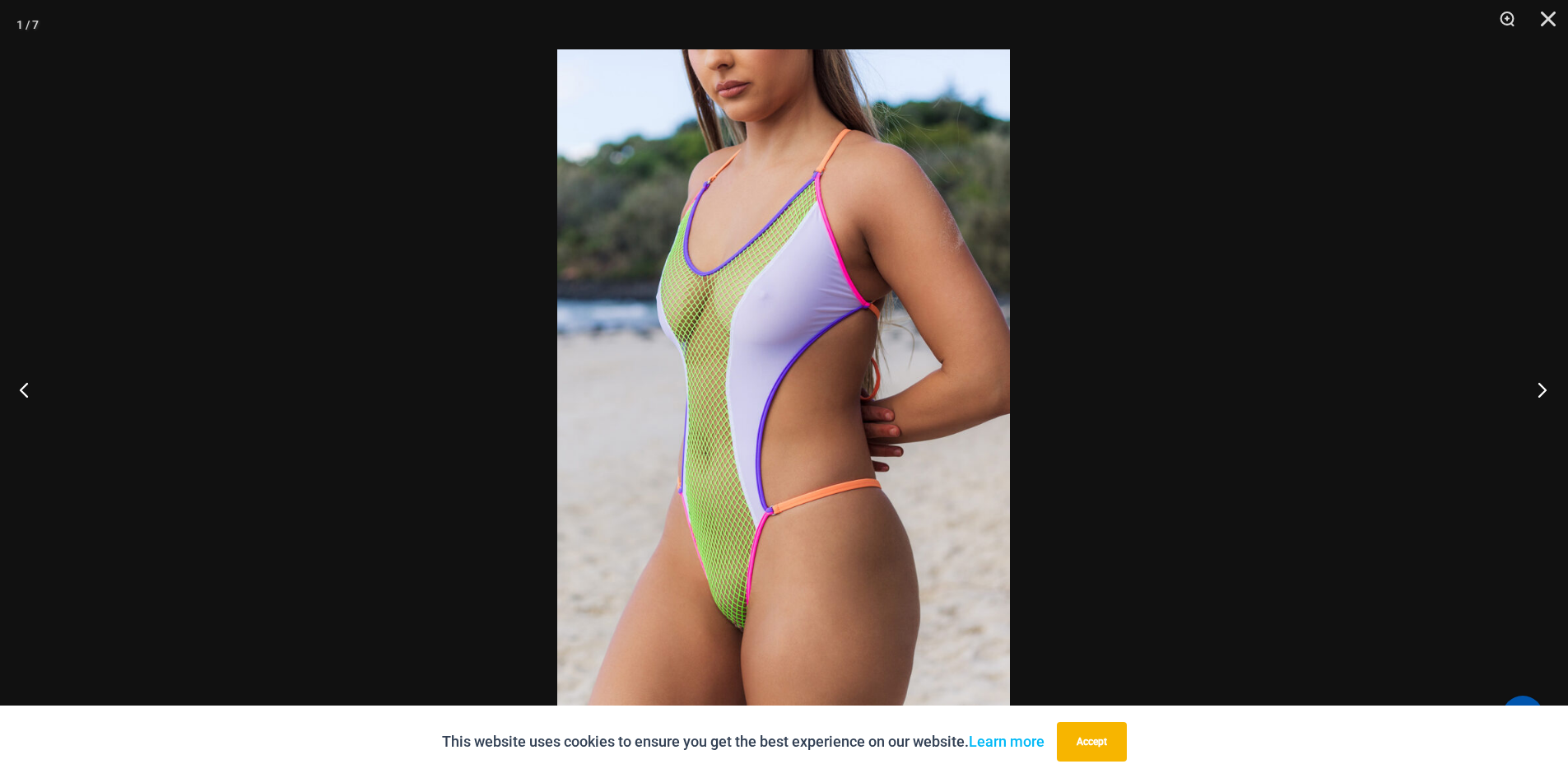
click at [1541, 390] on button "Next" at bounding box center [1537, 389] width 62 height 82
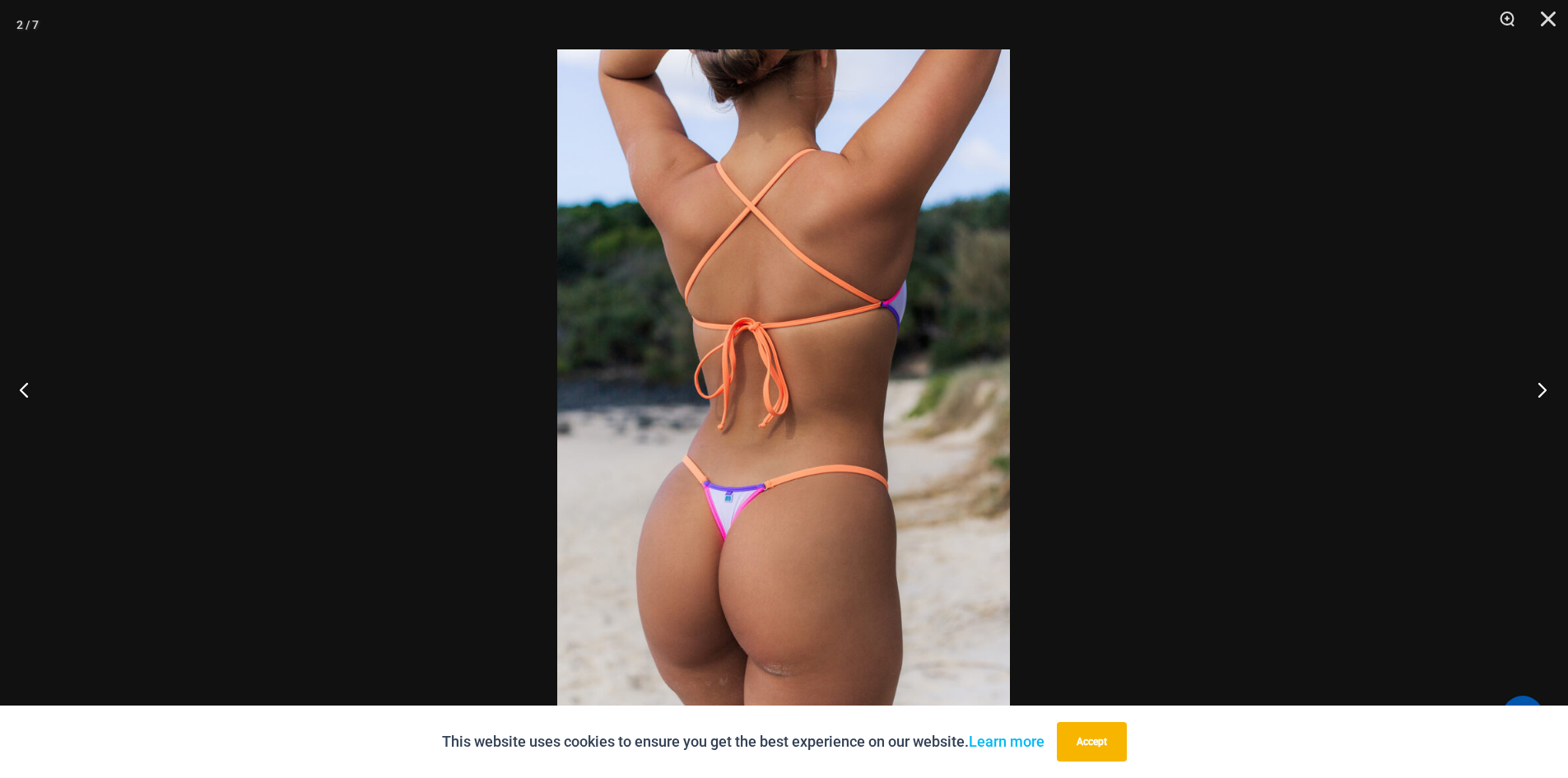
click at [1541, 390] on button "Next" at bounding box center [1537, 389] width 62 height 82
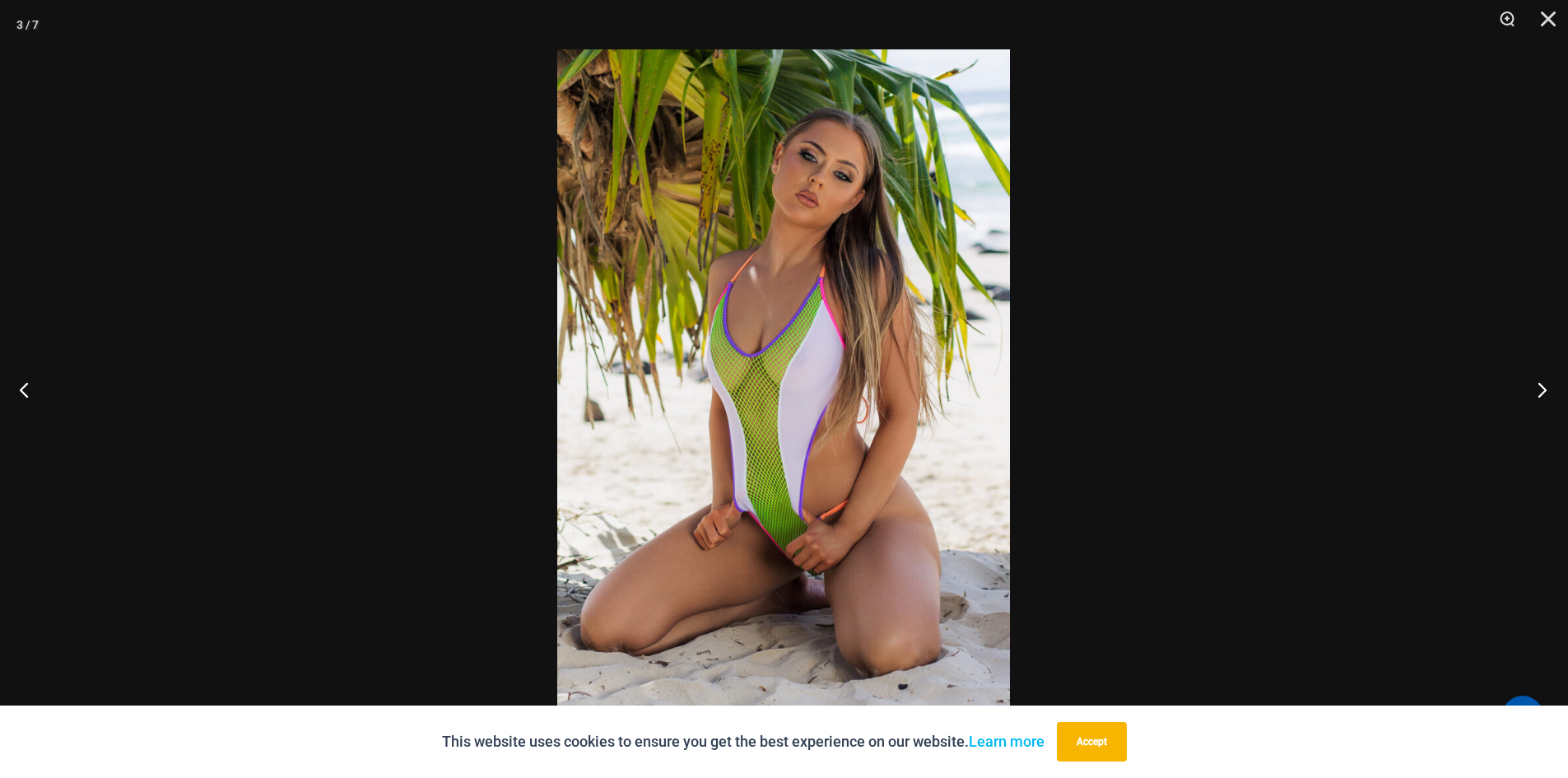
click at [1541, 390] on button "Next" at bounding box center [1537, 389] width 62 height 82
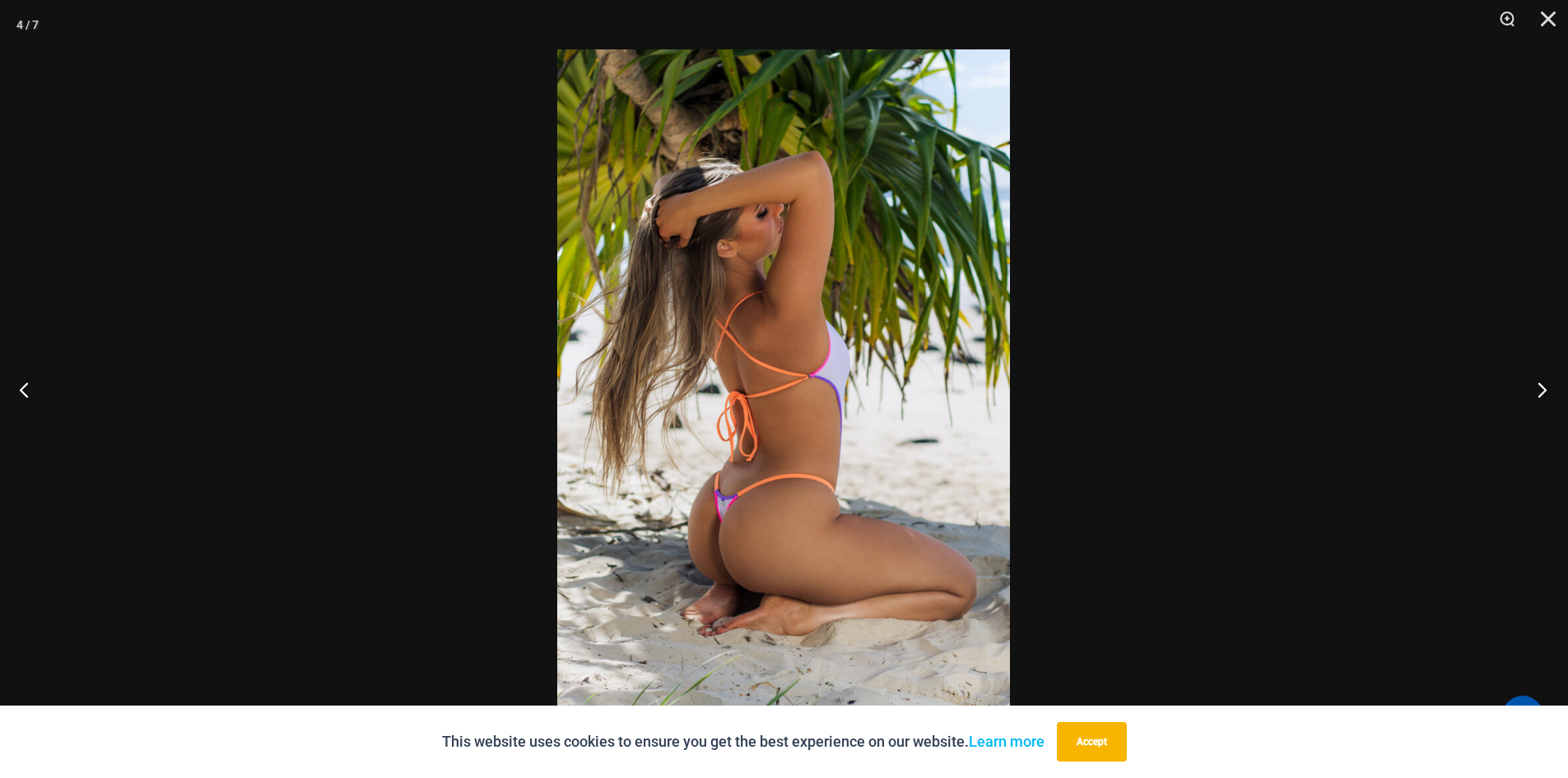
click at [1541, 390] on button "Next" at bounding box center [1537, 389] width 62 height 82
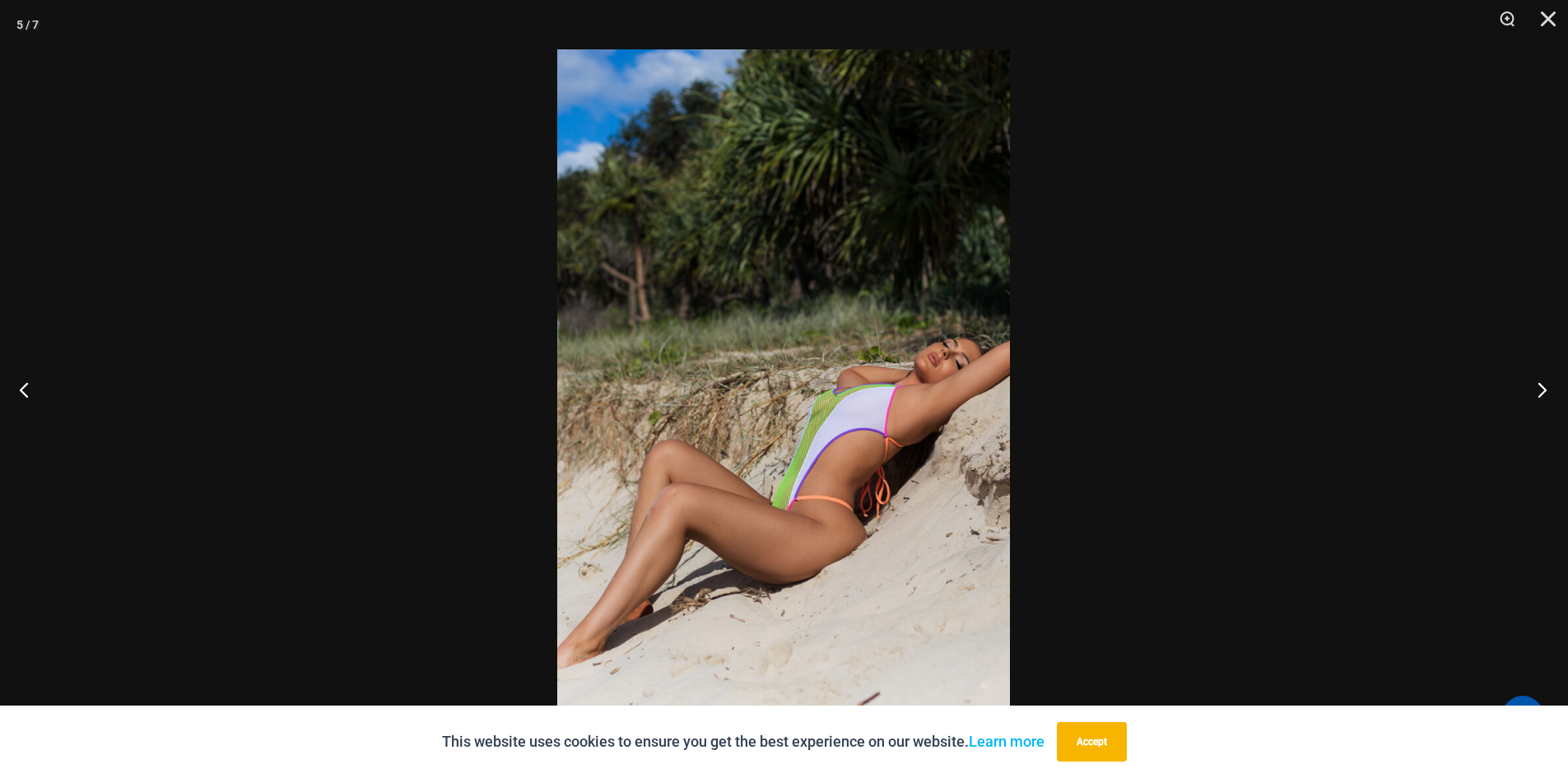
click at [1542, 390] on button "Next" at bounding box center [1537, 389] width 62 height 82
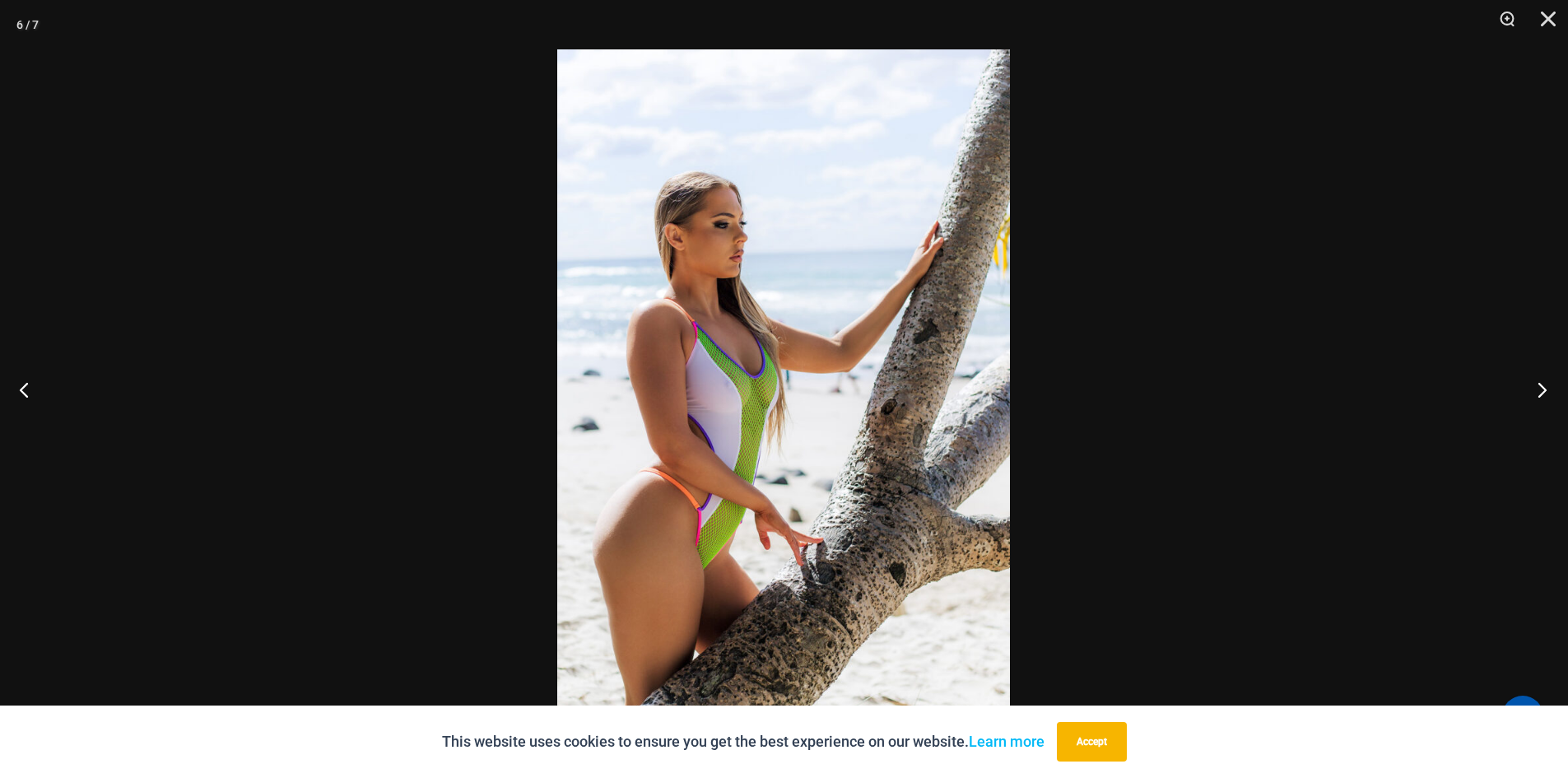
click at [1542, 390] on button "Next" at bounding box center [1537, 389] width 62 height 82
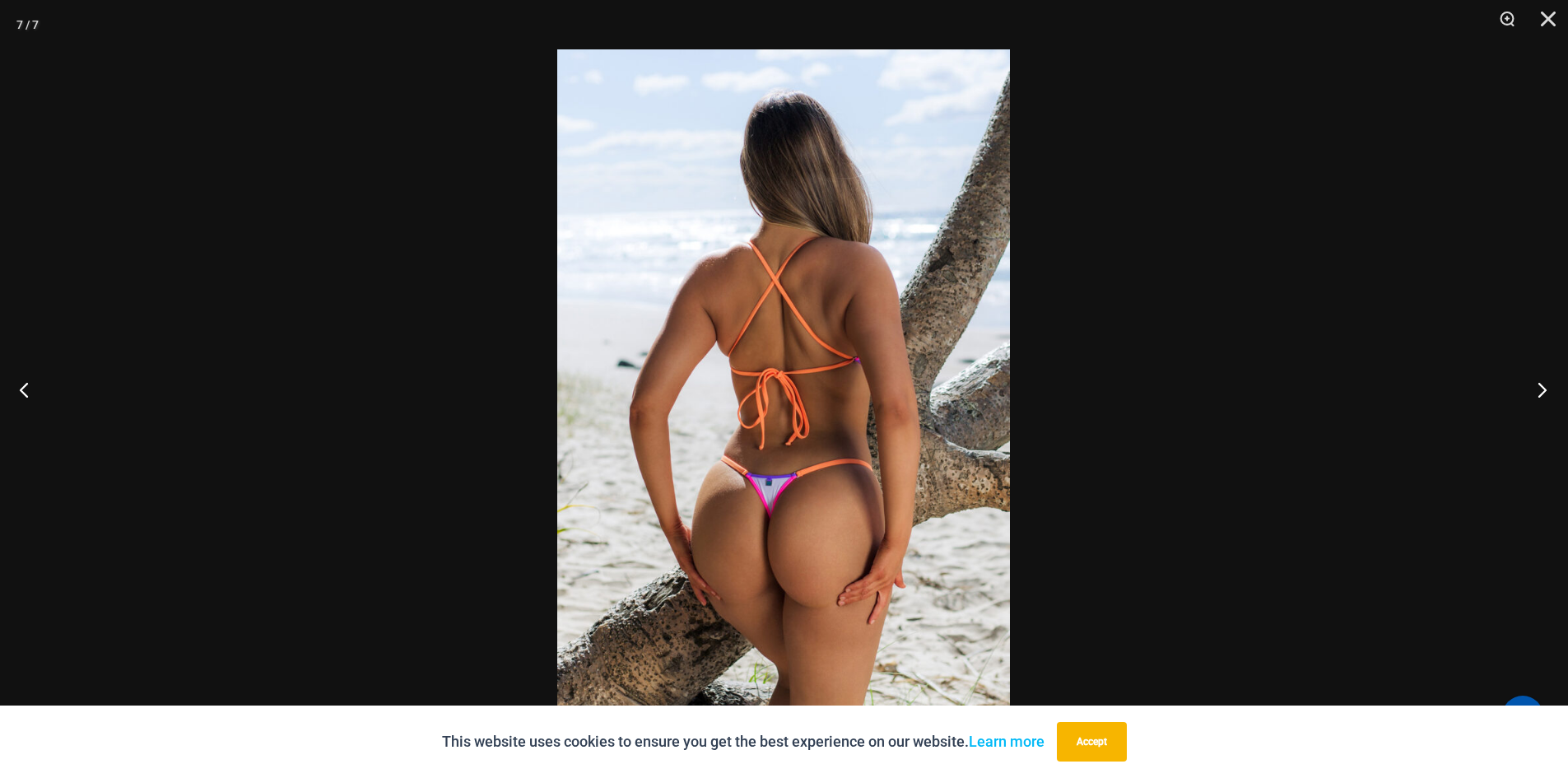
click at [1542, 390] on button "Next" at bounding box center [1537, 389] width 62 height 82
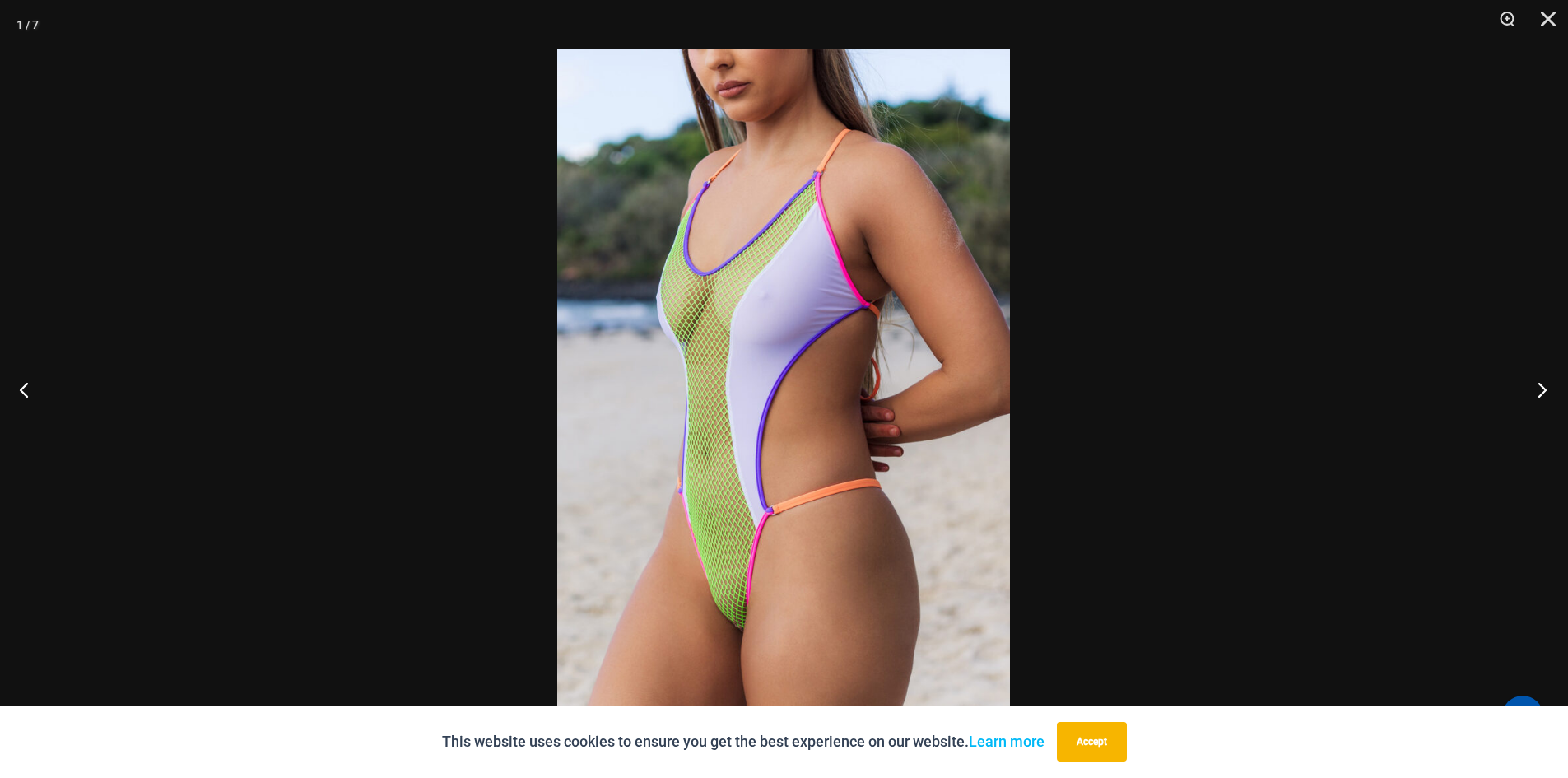
click at [1542, 390] on button "Next" at bounding box center [1537, 389] width 62 height 82
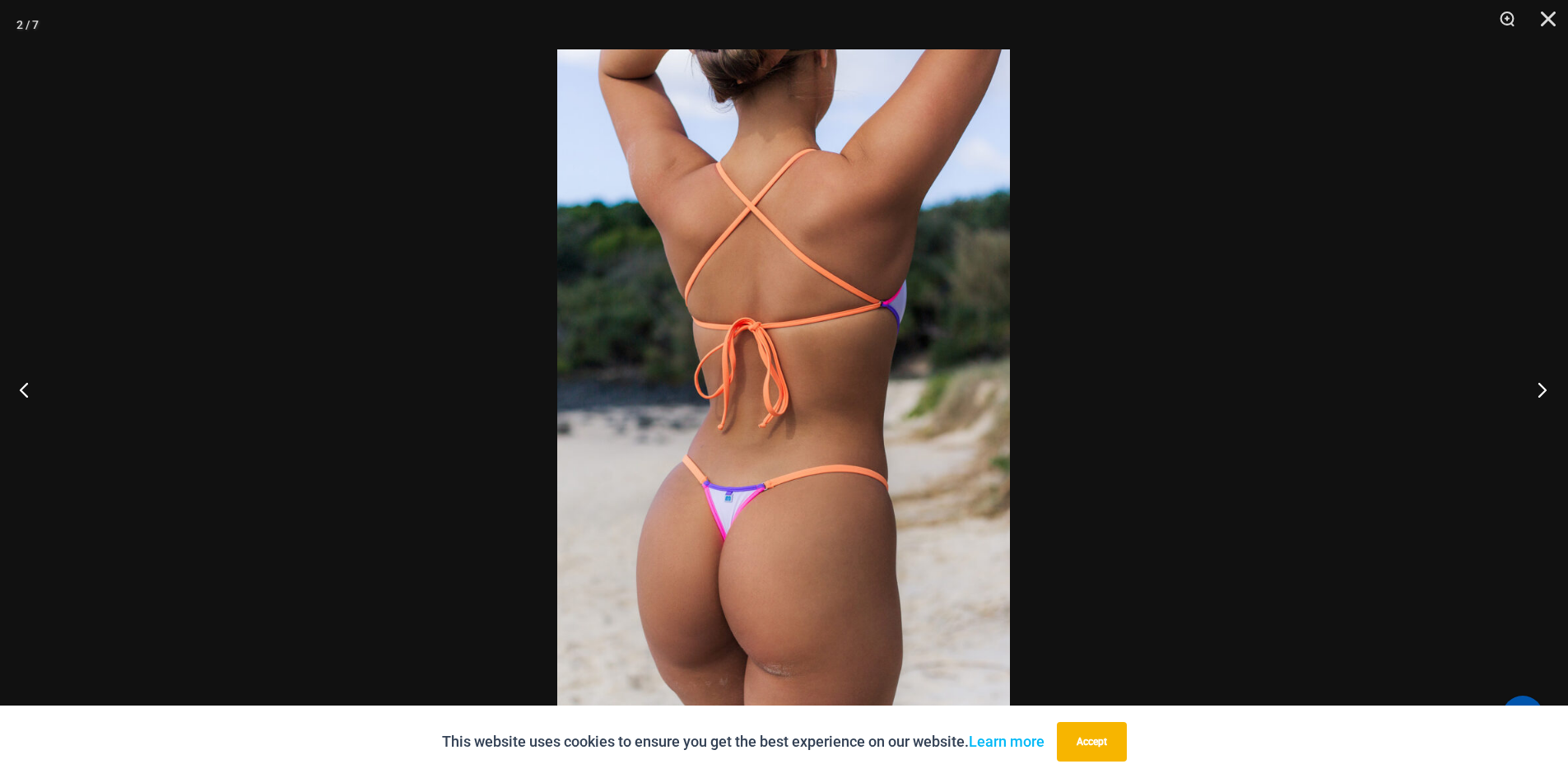
click at [1542, 390] on button "Next" at bounding box center [1537, 389] width 62 height 82
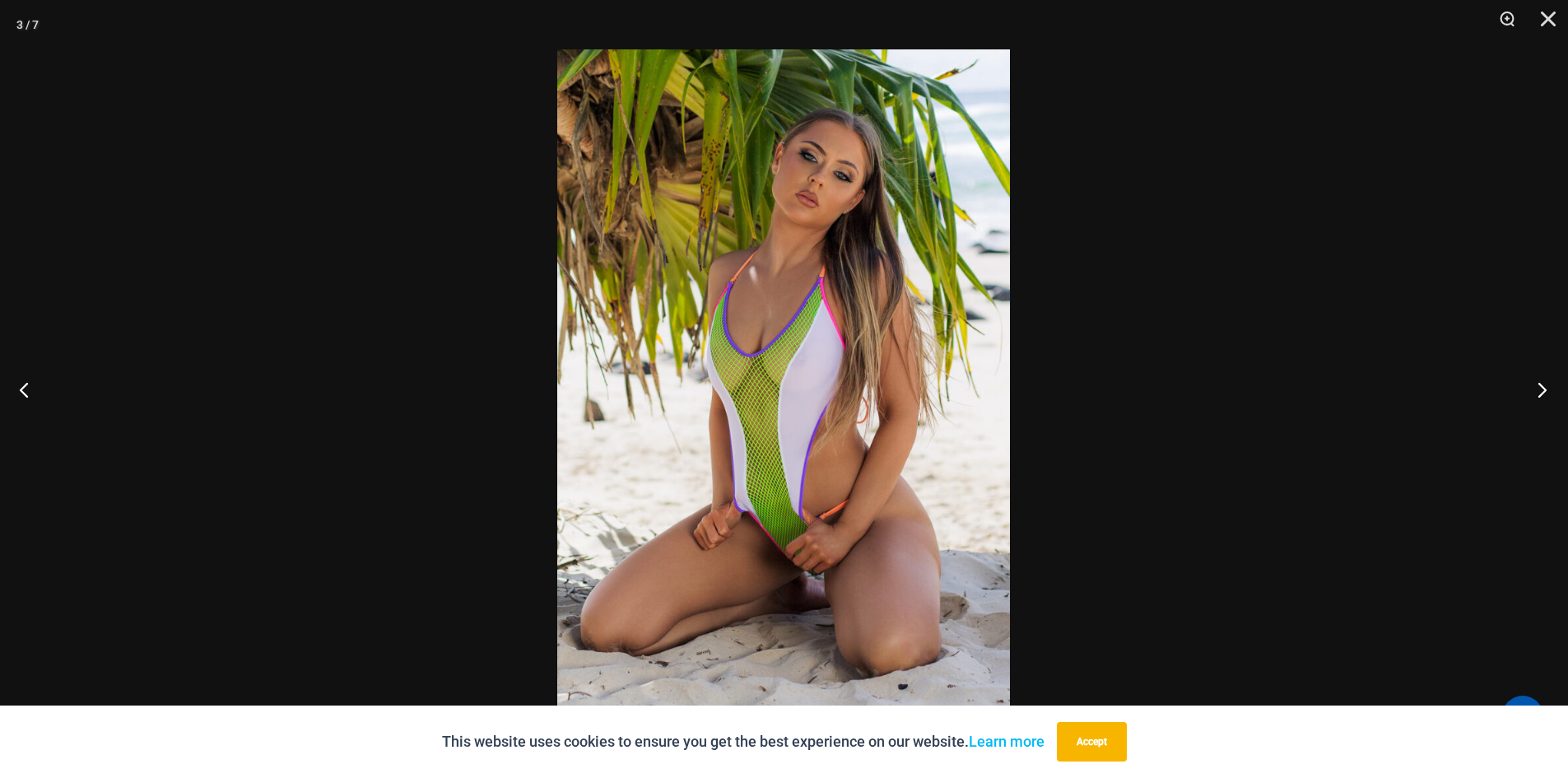
click at [1542, 390] on button "Next" at bounding box center [1537, 389] width 62 height 82
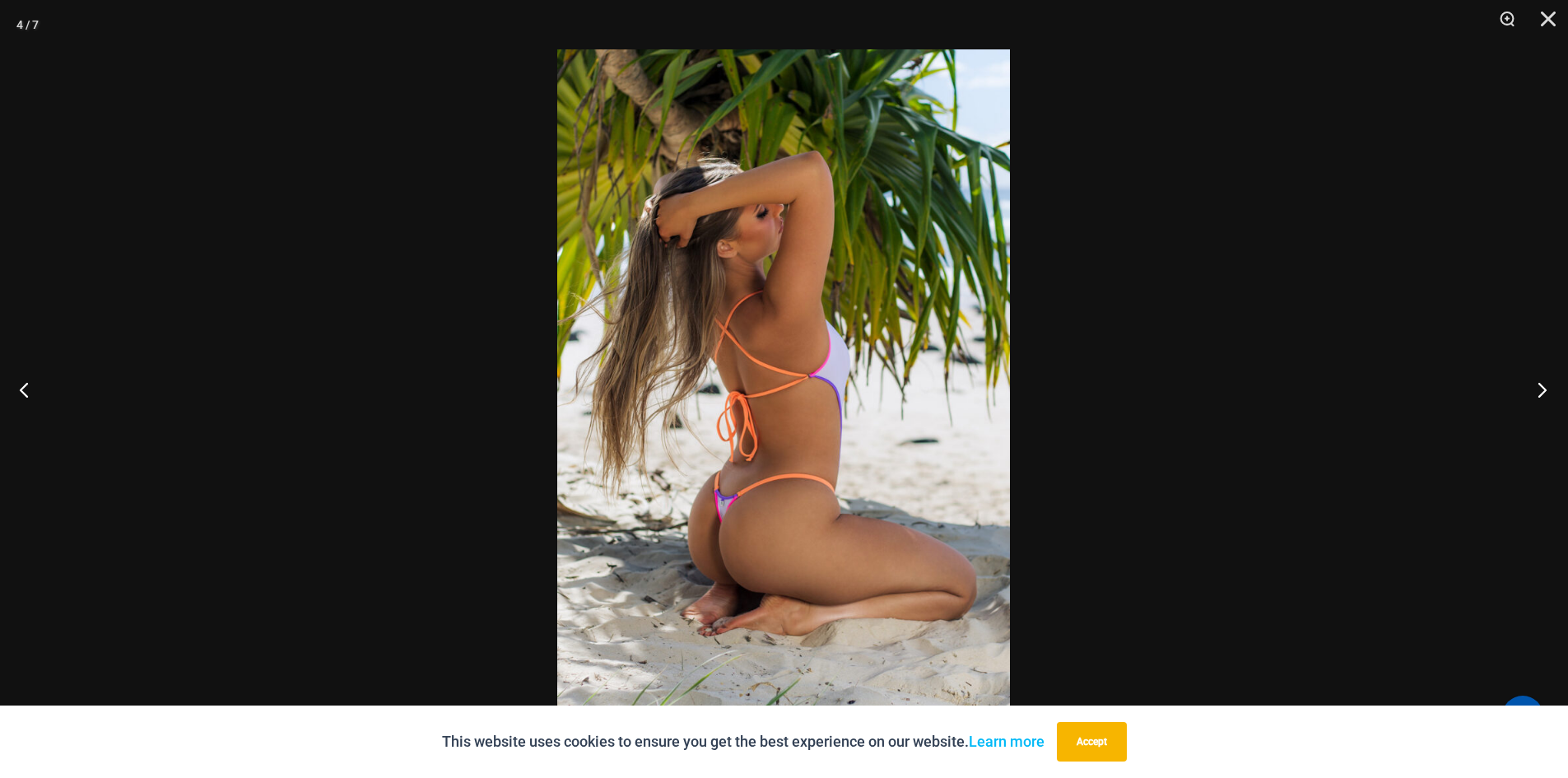
click at [1542, 390] on button "Next" at bounding box center [1537, 389] width 62 height 82
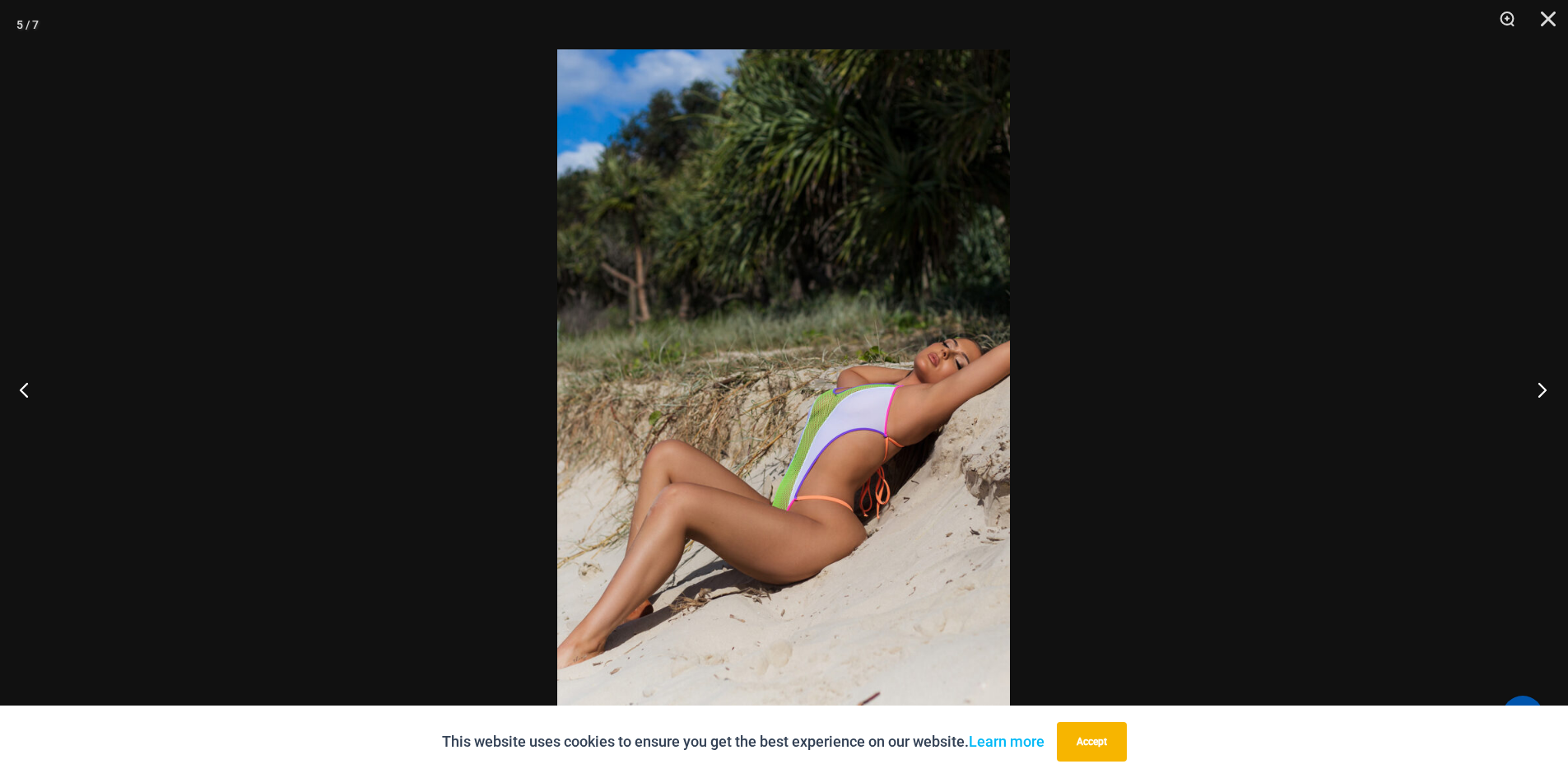
click at [1542, 390] on button "Next" at bounding box center [1537, 389] width 62 height 82
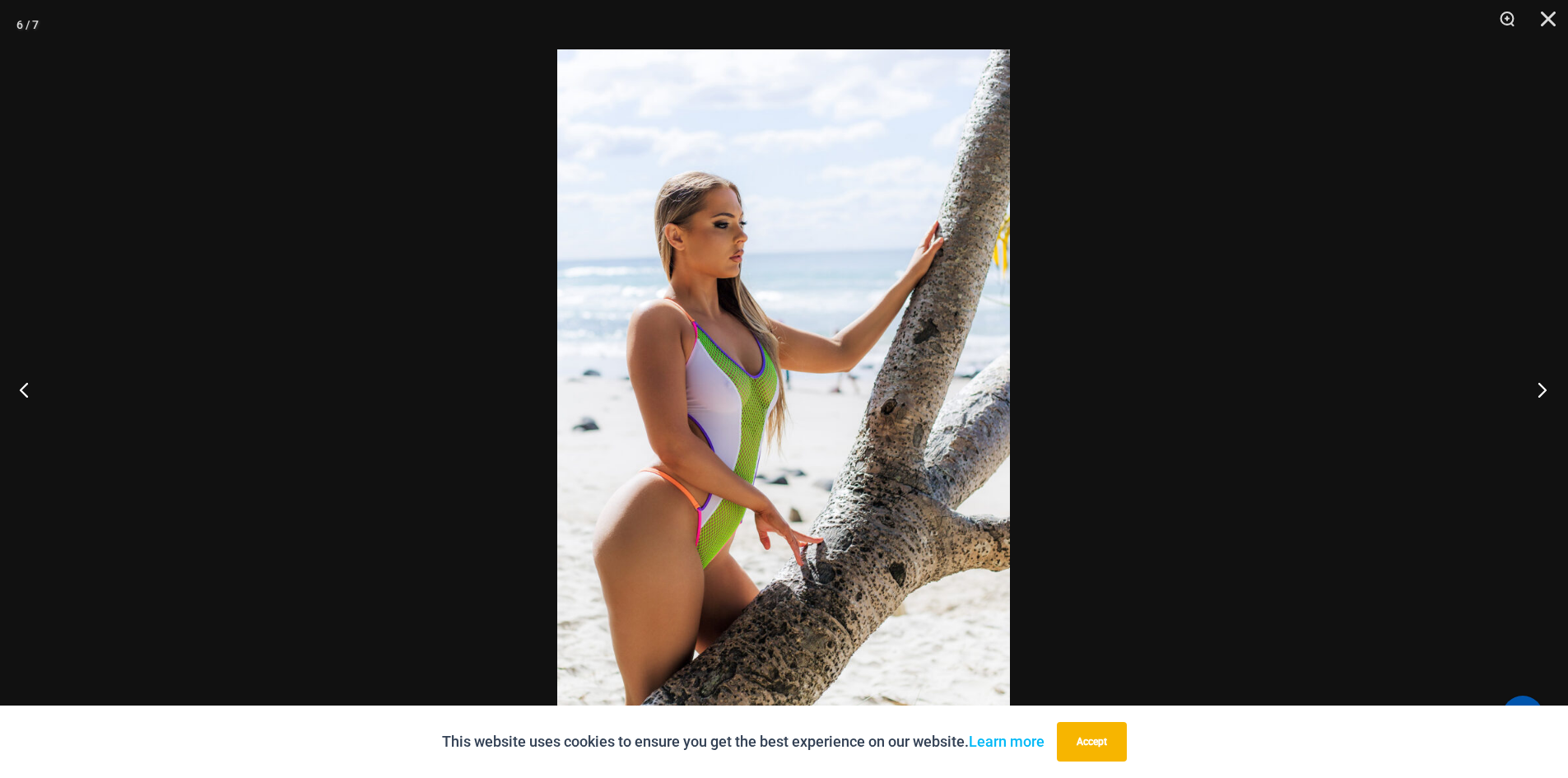
click at [1542, 390] on button "Next" at bounding box center [1537, 389] width 62 height 82
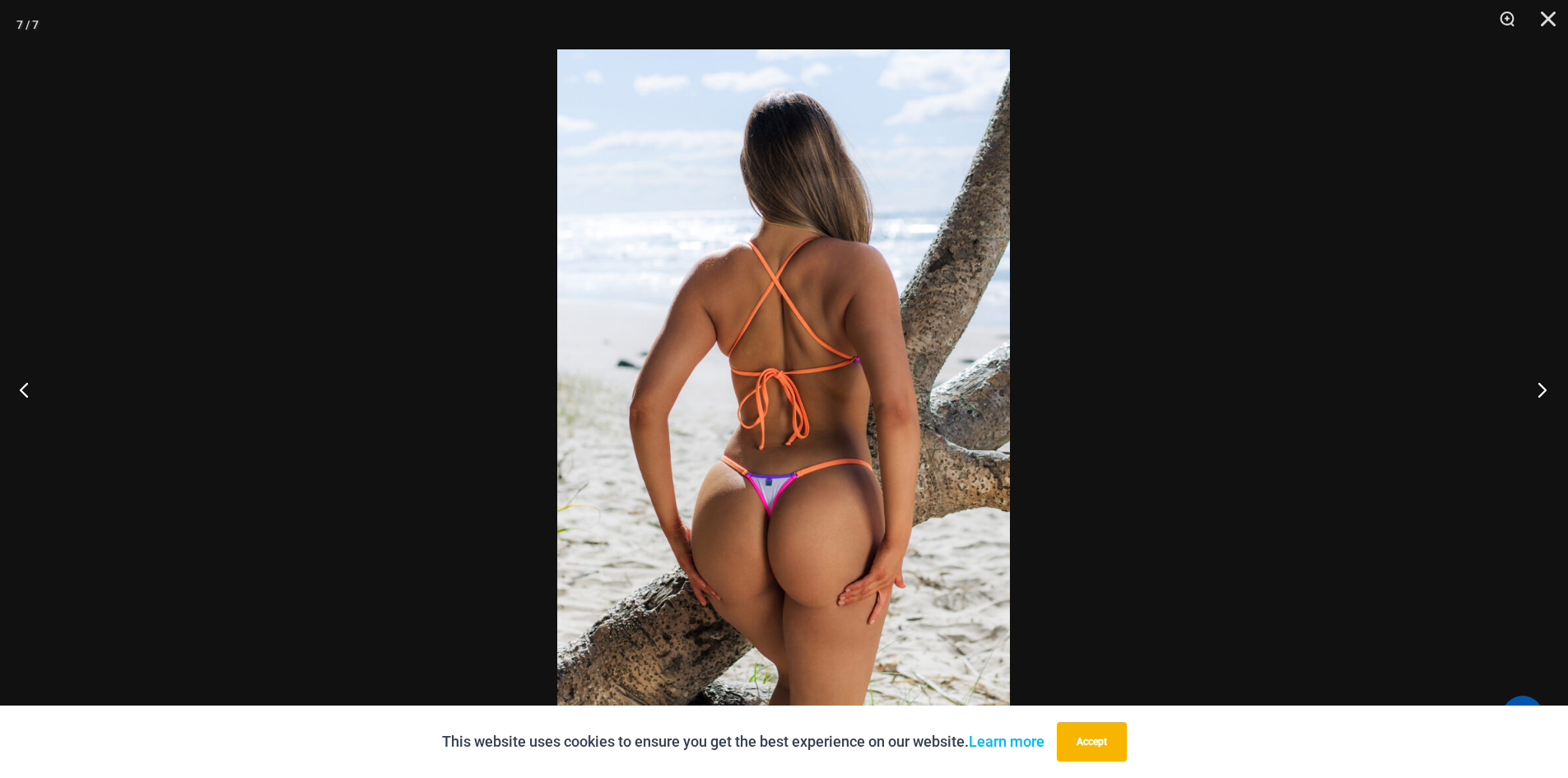
click at [1542, 390] on button "Next" at bounding box center [1537, 389] width 62 height 82
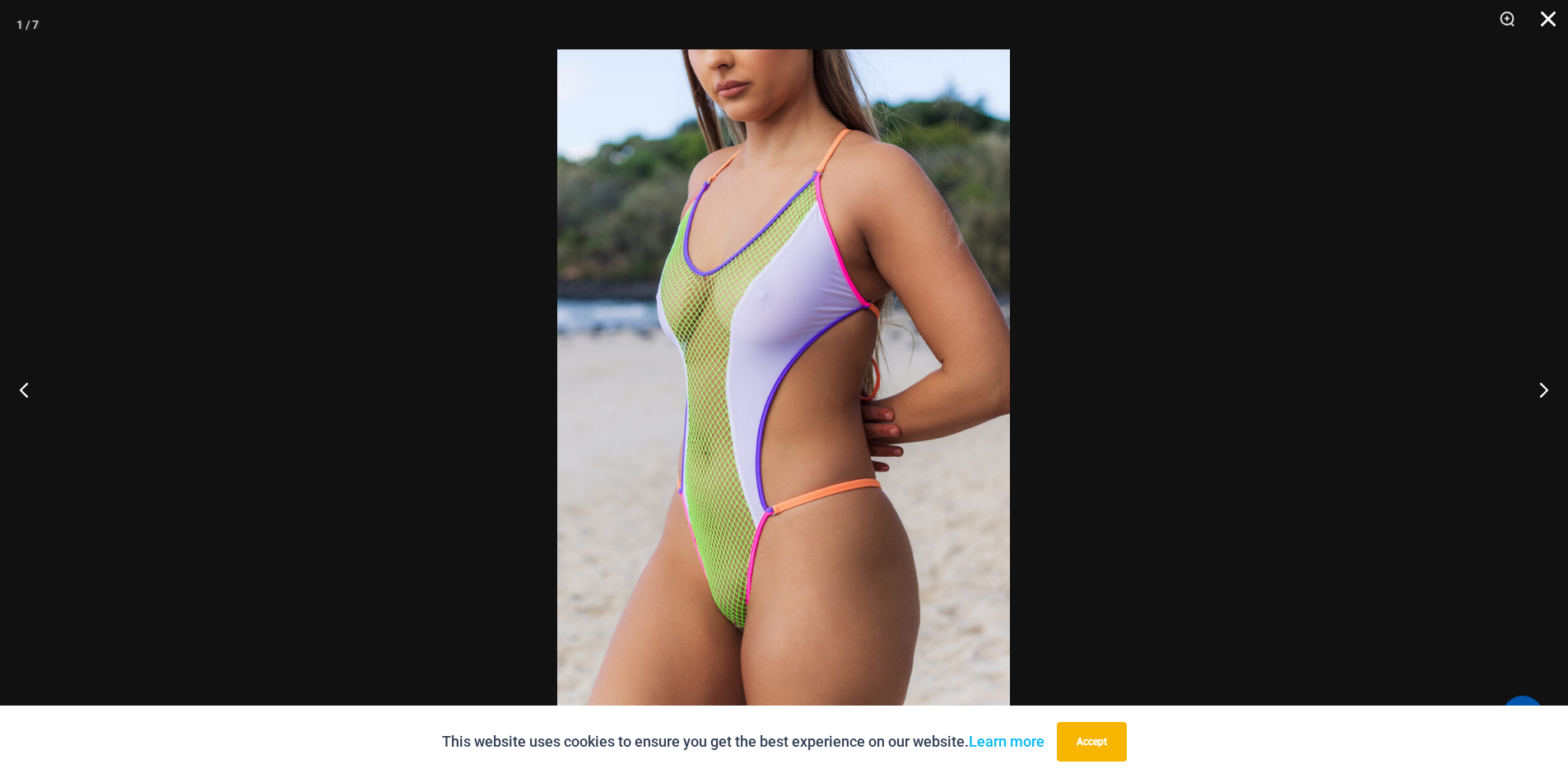
click at [1542, 22] on button "Close" at bounding box center [1542, 25] width 41 height 49
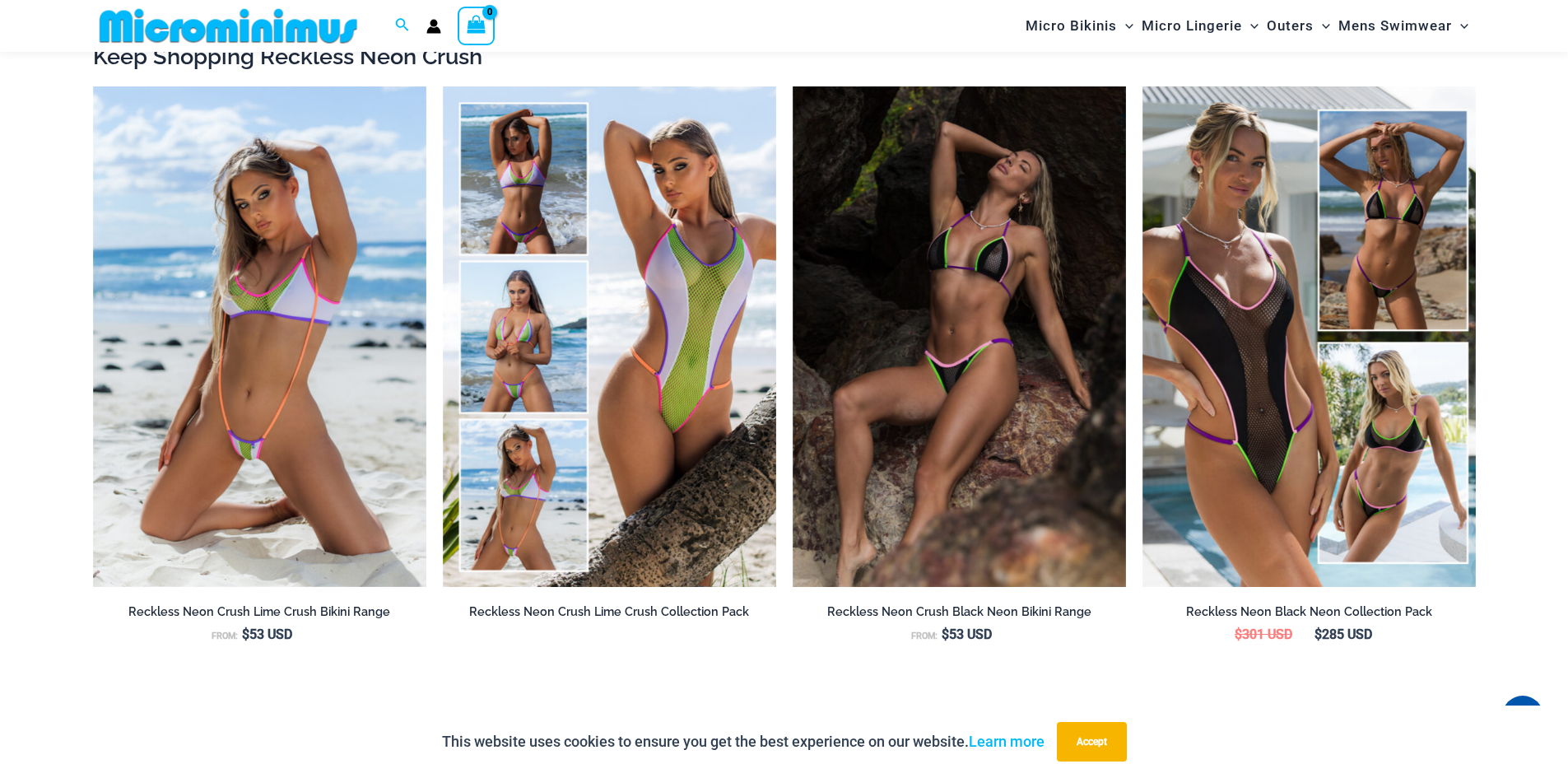
scroll to position [1876, 0]
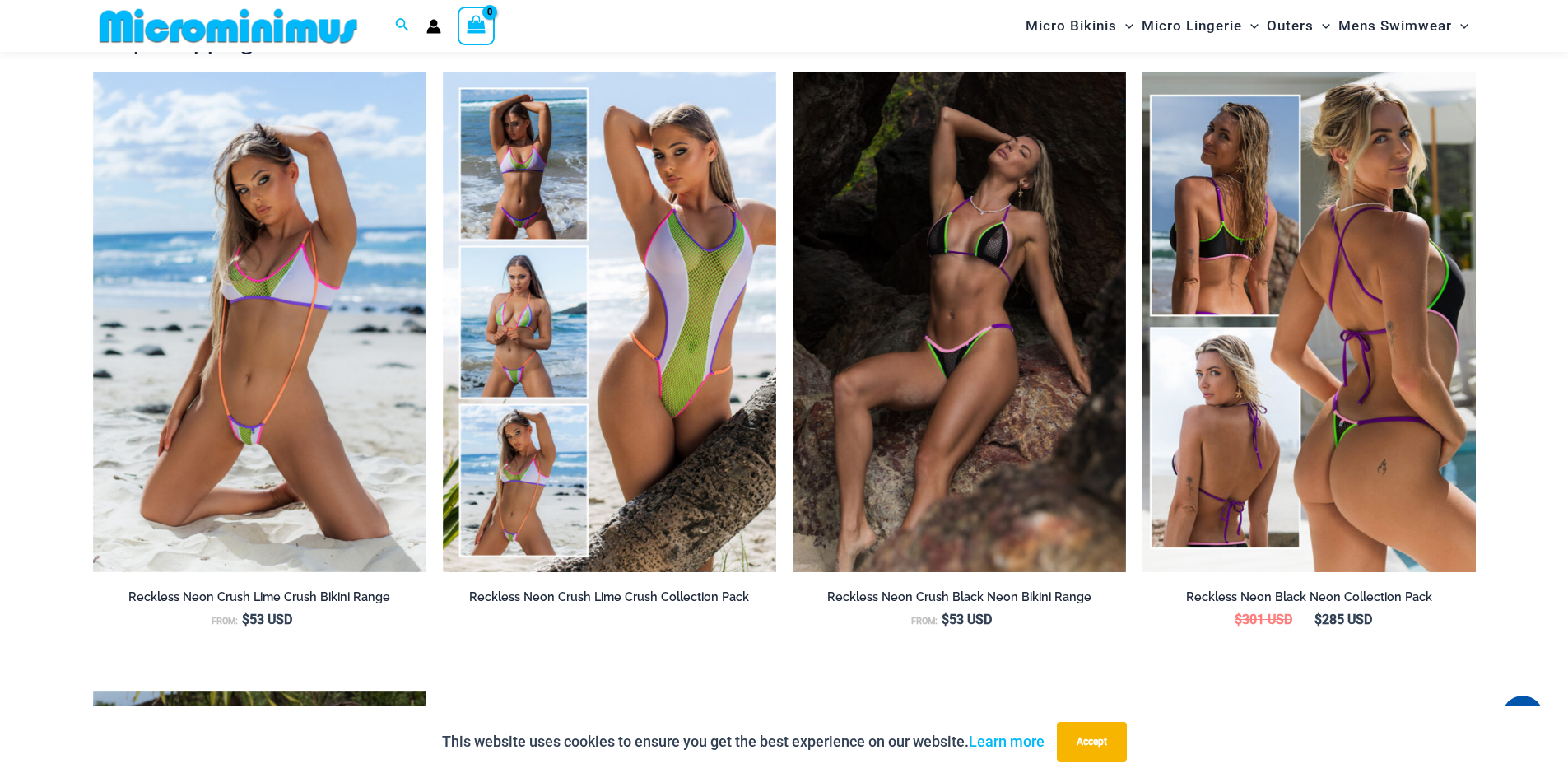
click at [1222, 263] on img at bounding box center [1309, 321] width 333 height 500
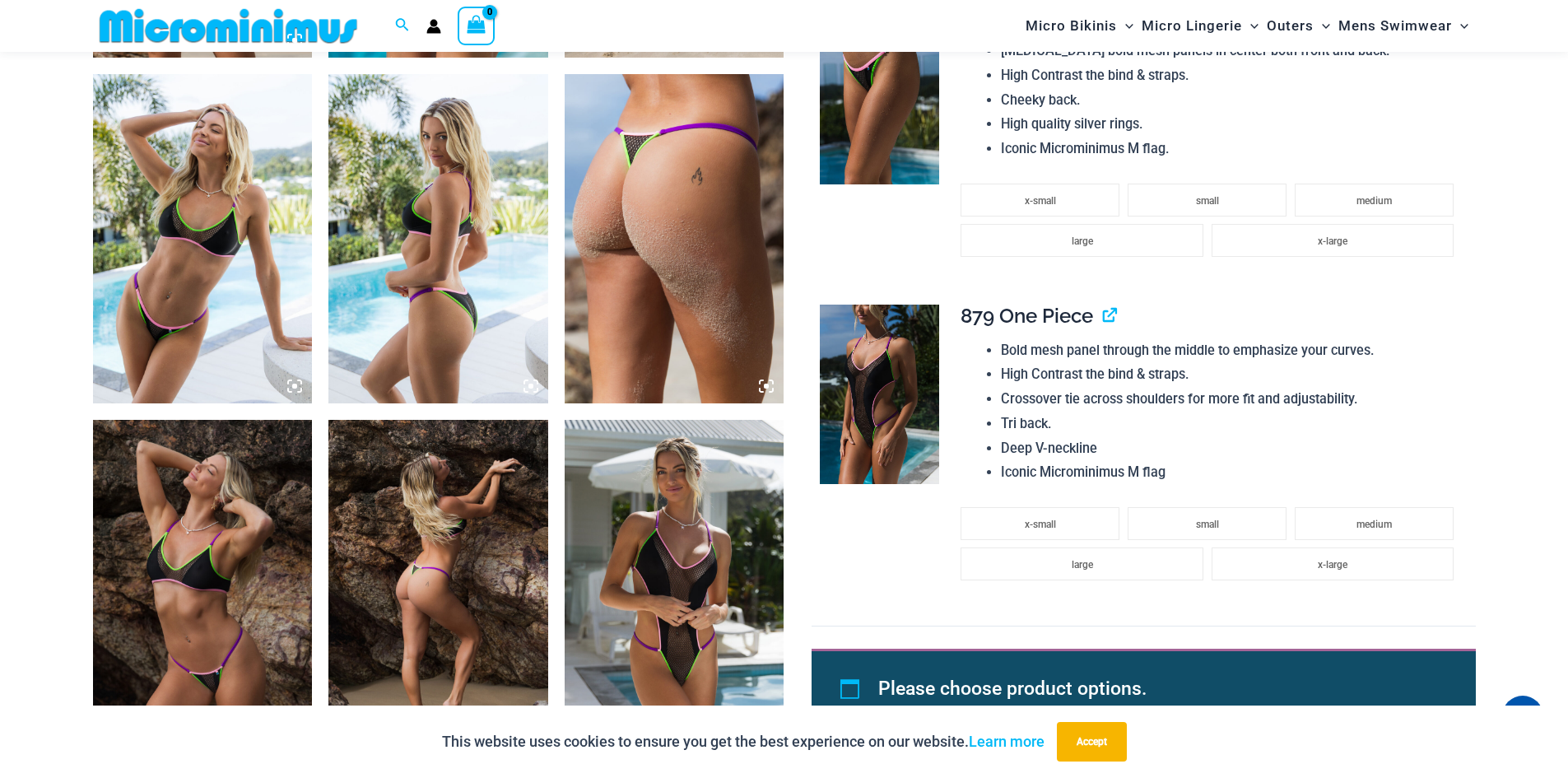
scroll to position [1829, 0]
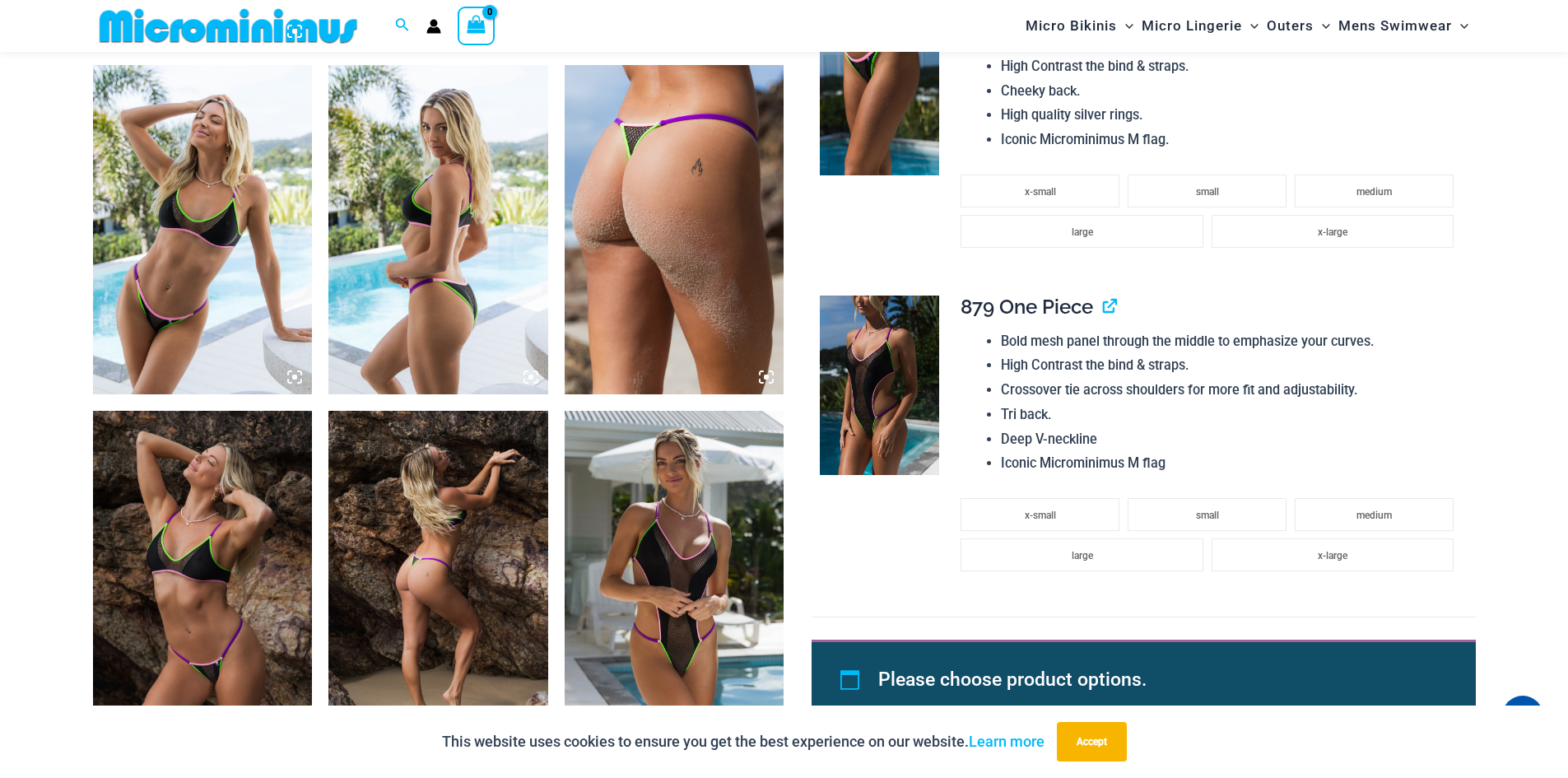
click at [706, 572] on img at bounding box center [674, 575] width 220 height 329
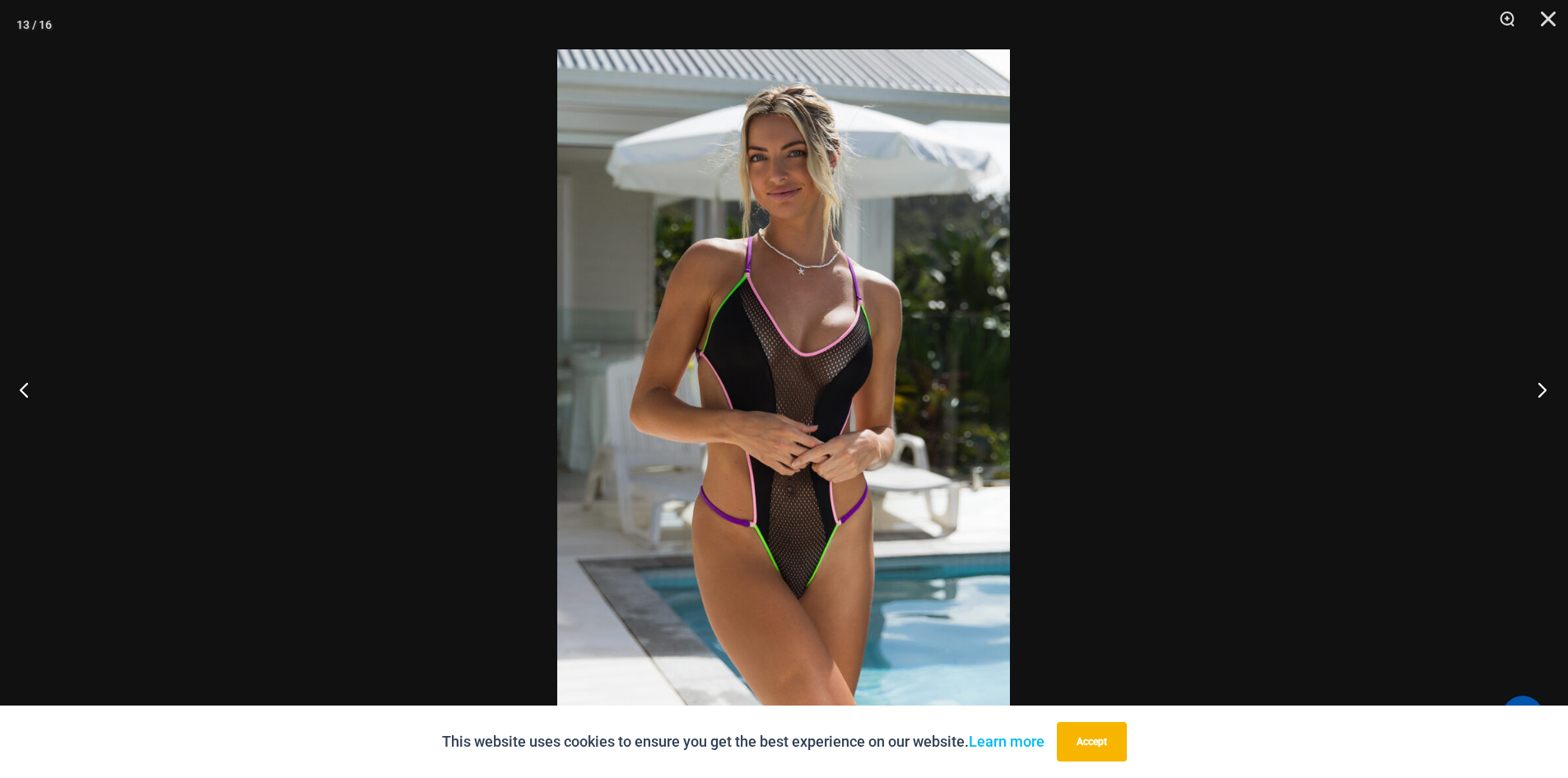
click at [1544, 395] on button "Next" at bounding box center [1537, 389] width 62 height 82
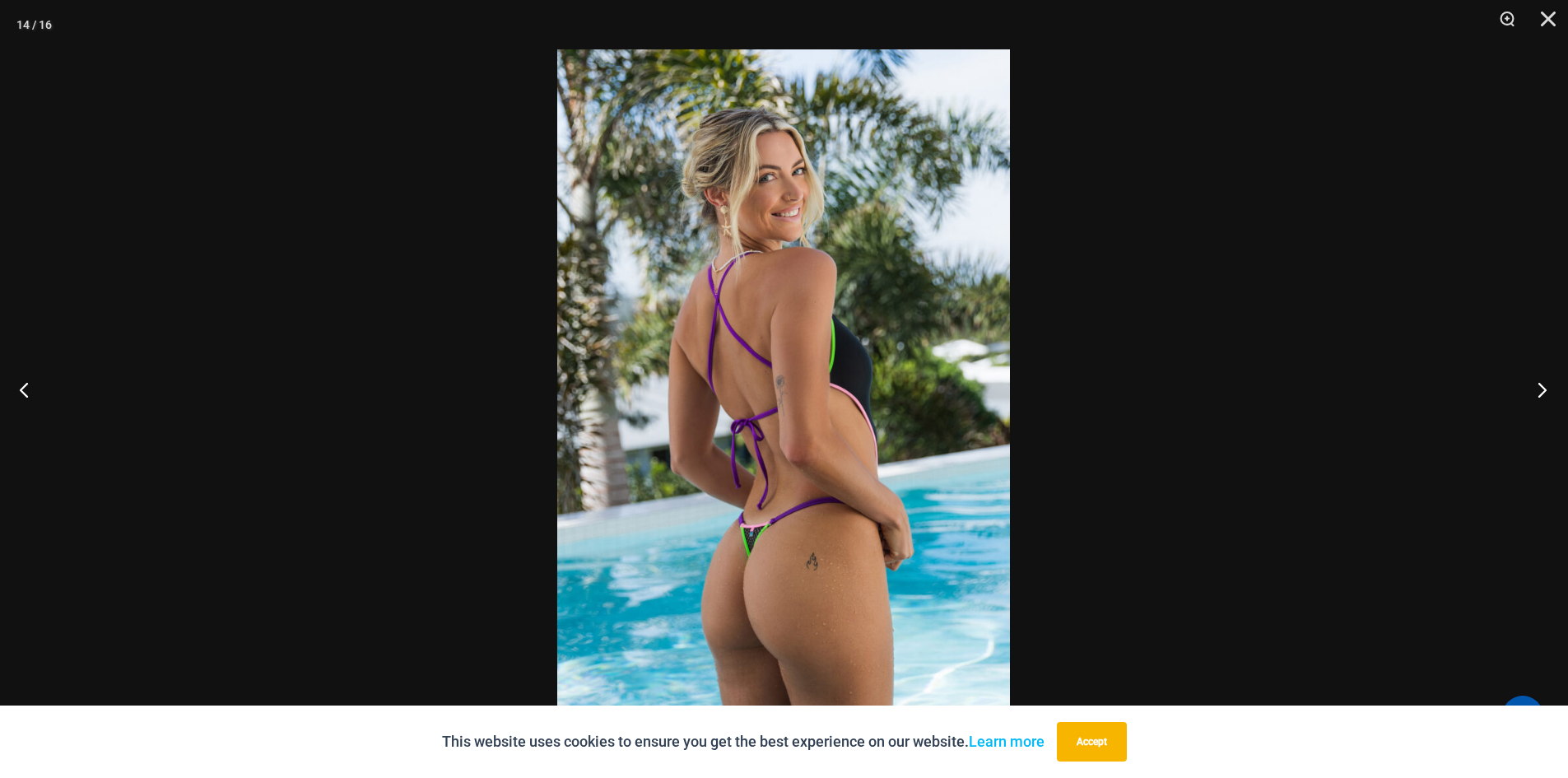
click at [1544, 395] on button "Next" at bounding box center [1537, 389] width 62 height 82
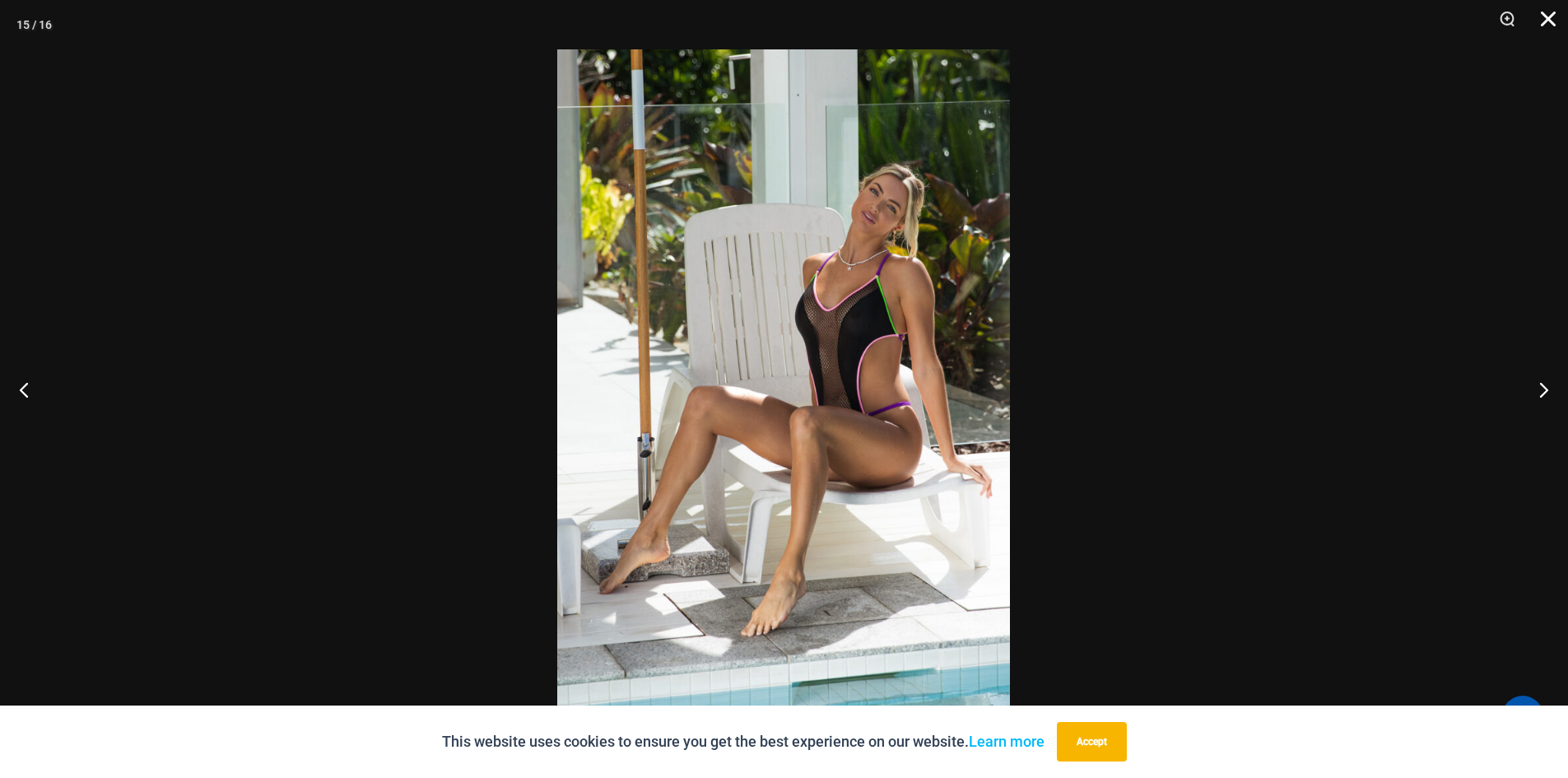
click at [1555, 11] on button "Close" at bounding box center [1542, 25] width 41 height 49
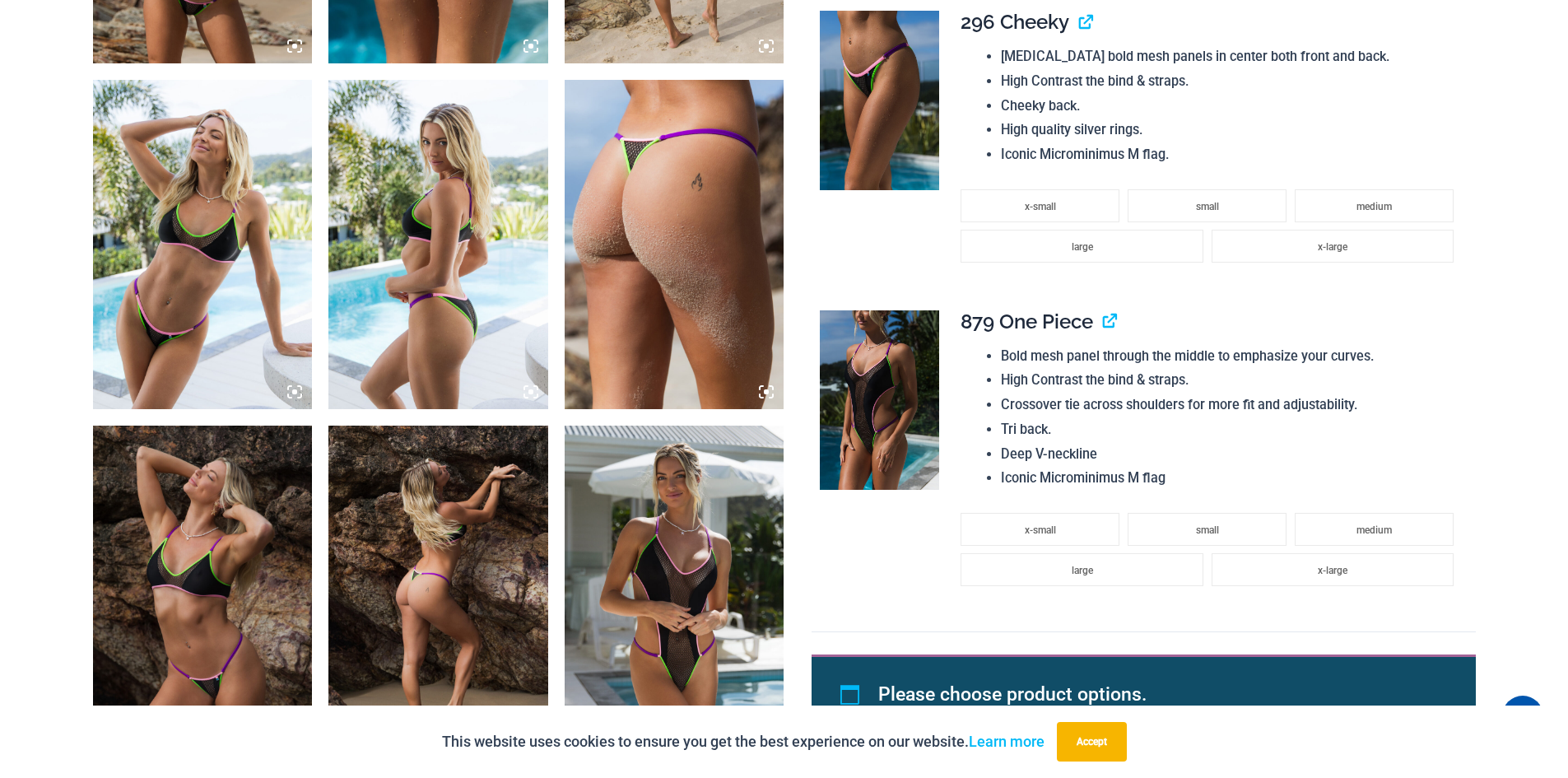
scroll to position [0, 0]
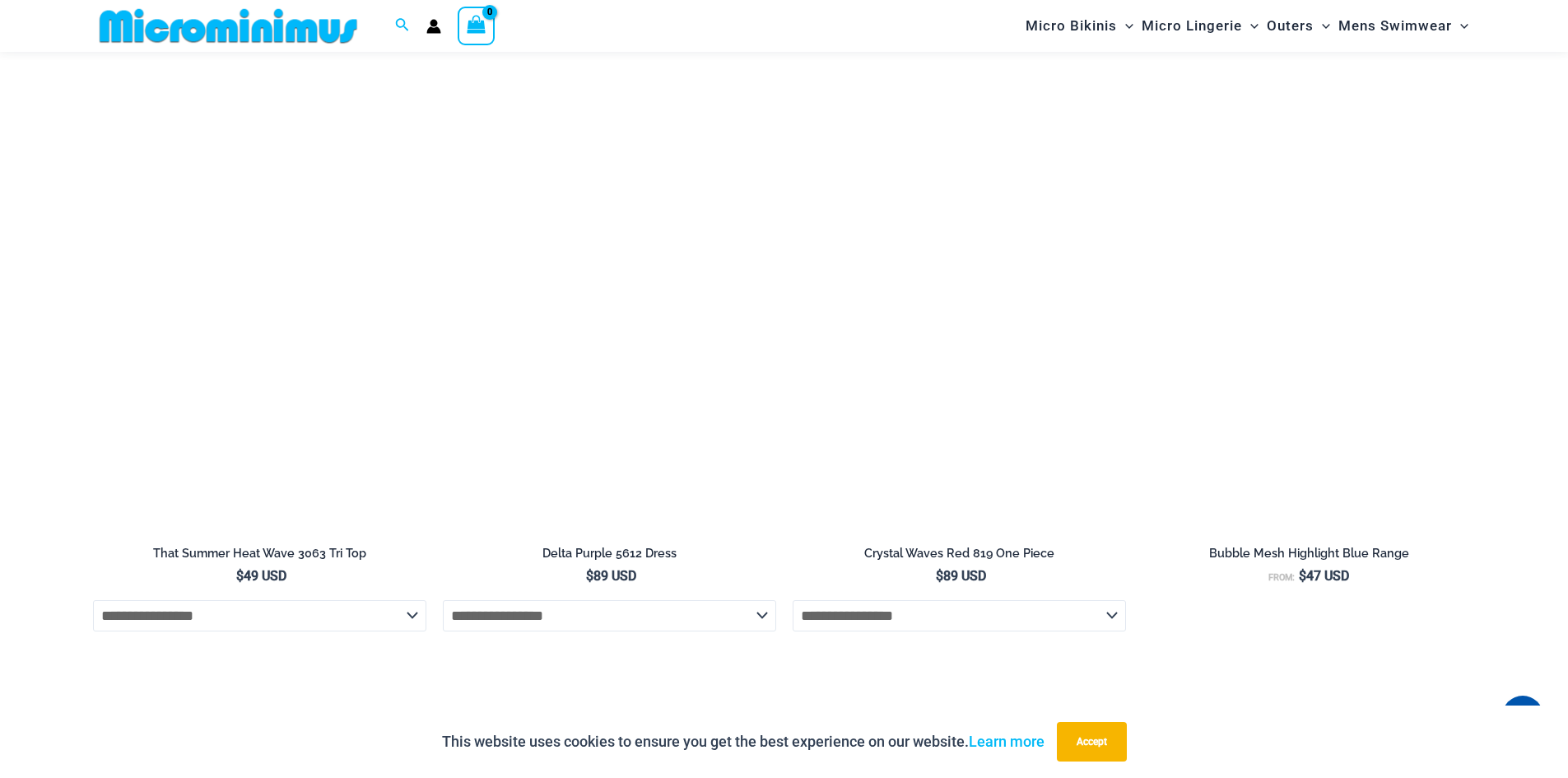
scroll to position [5813, 0]
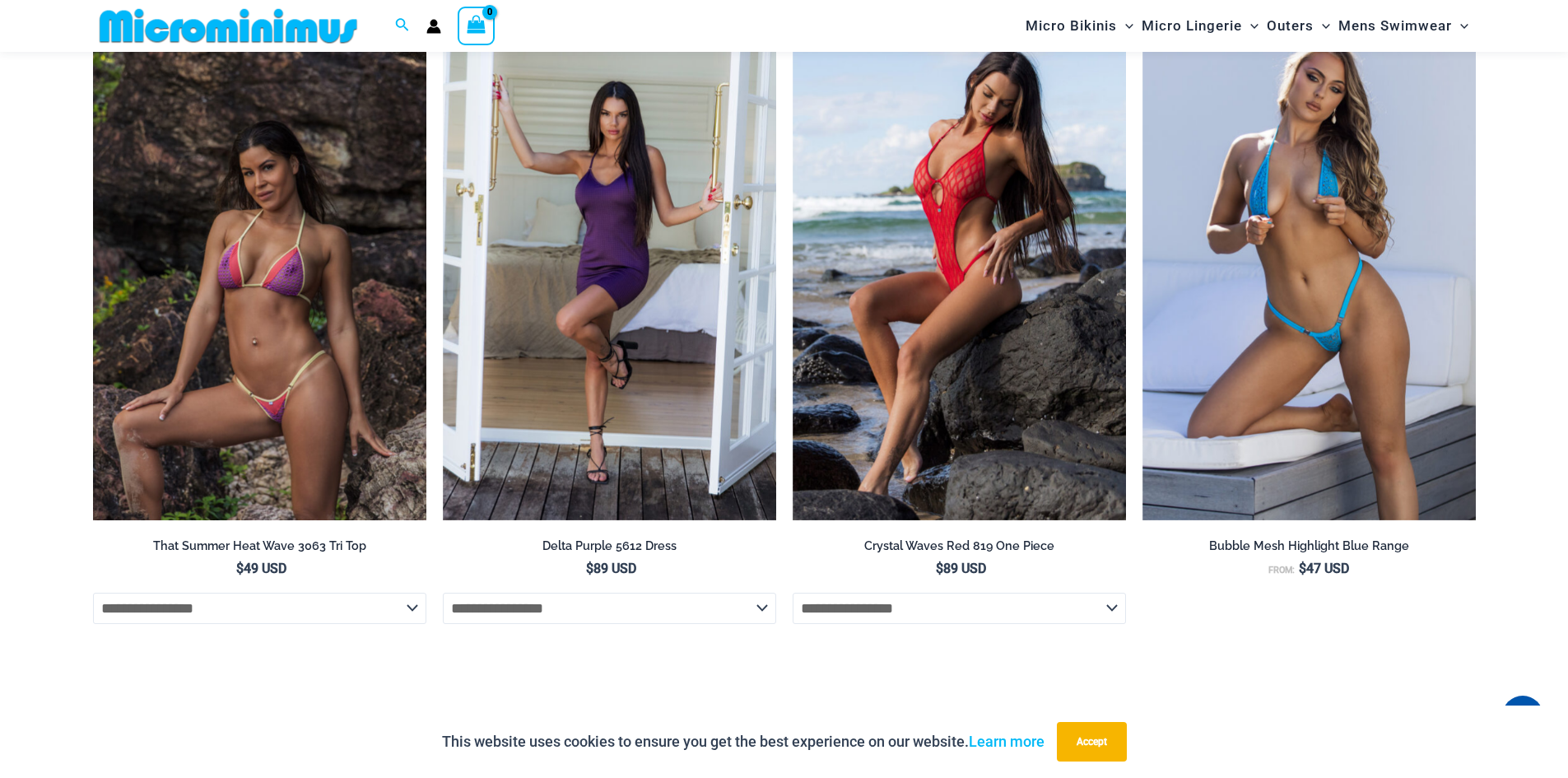
click at [321, 439] on img at bounding box center [259, 271] width 333 height 500
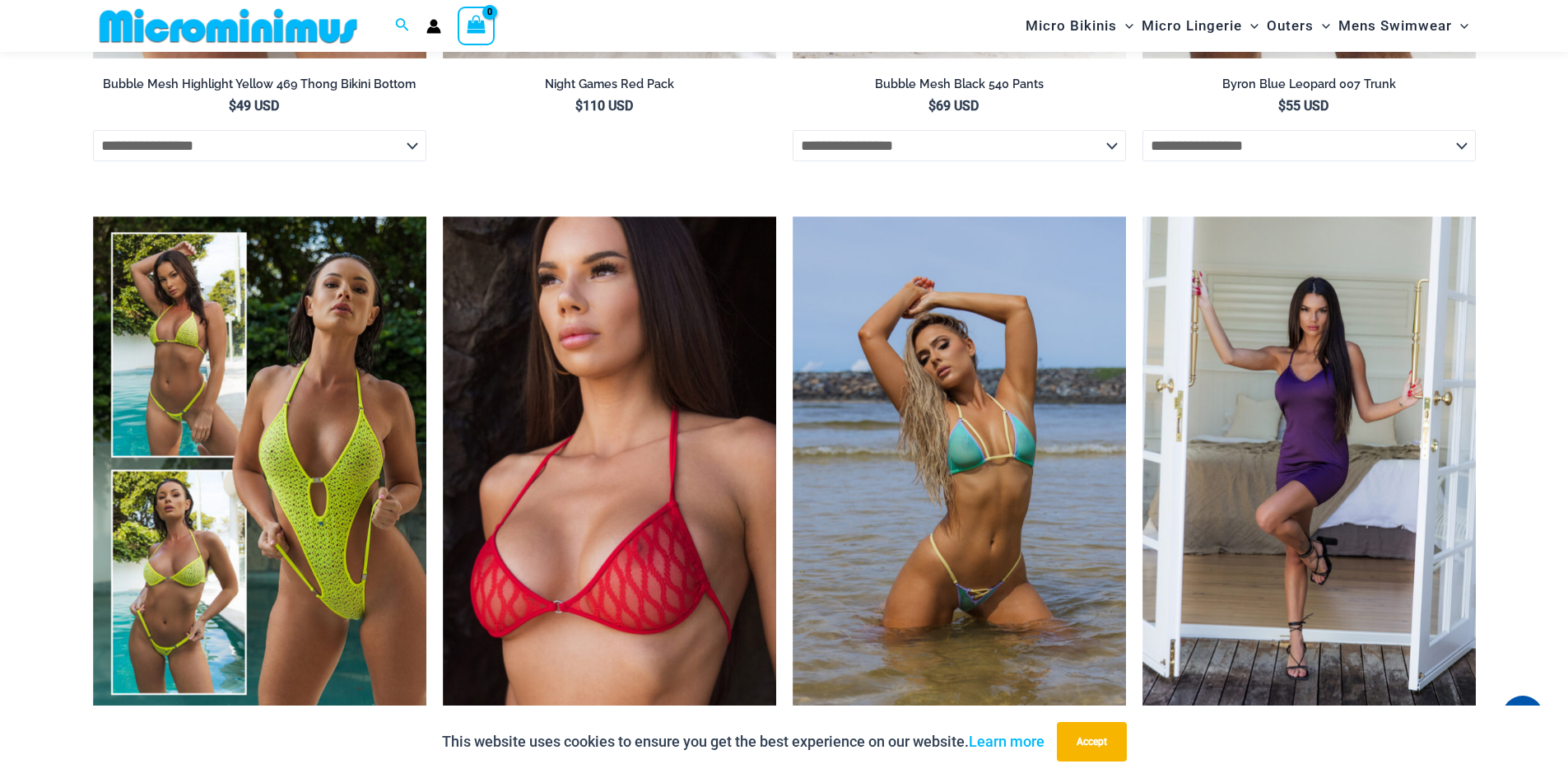
scroll to position [3227, 0]
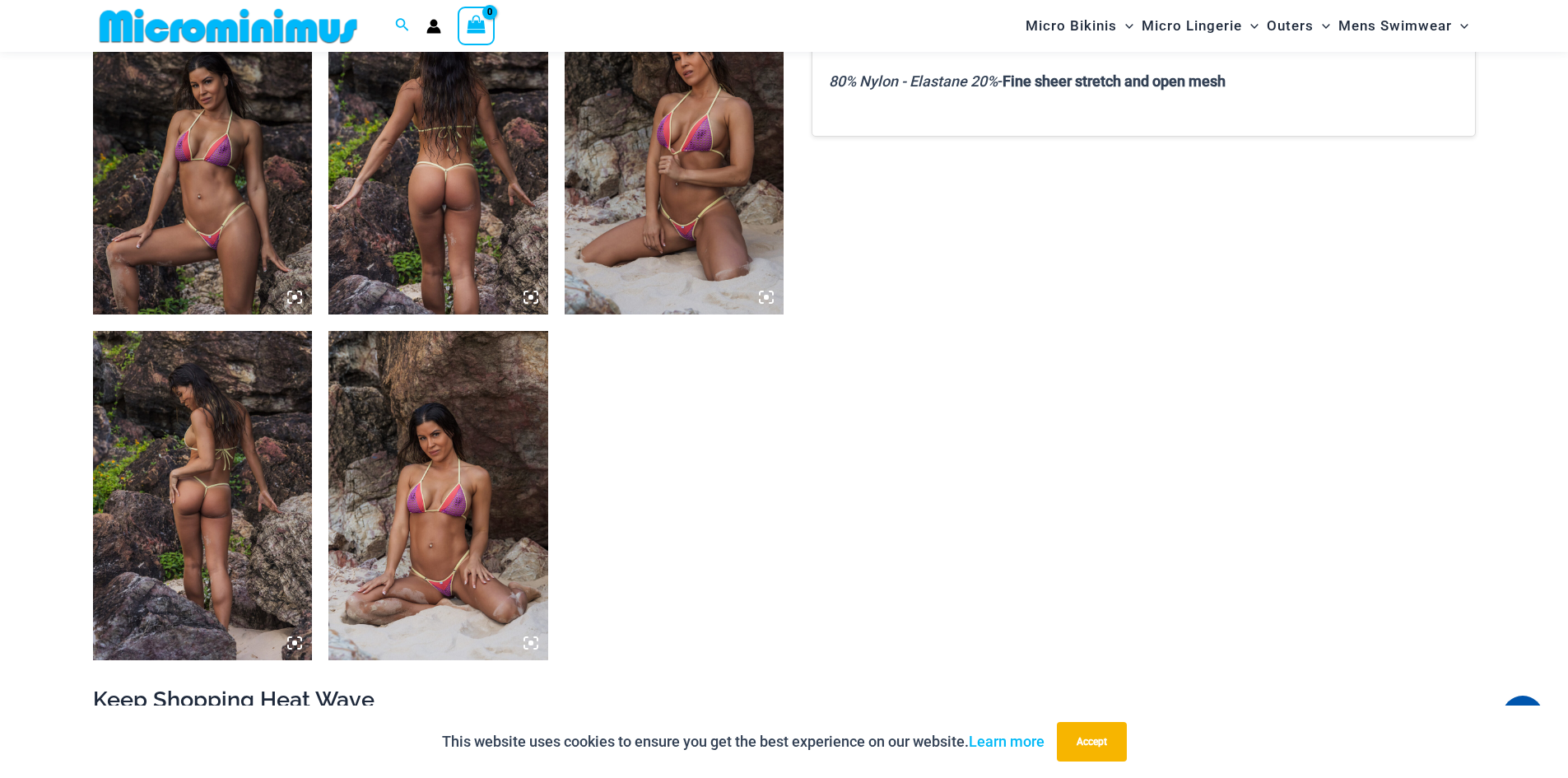
scroll to position [0, 0]
